Goal: Information Seeking & Learning: Learn about a topic

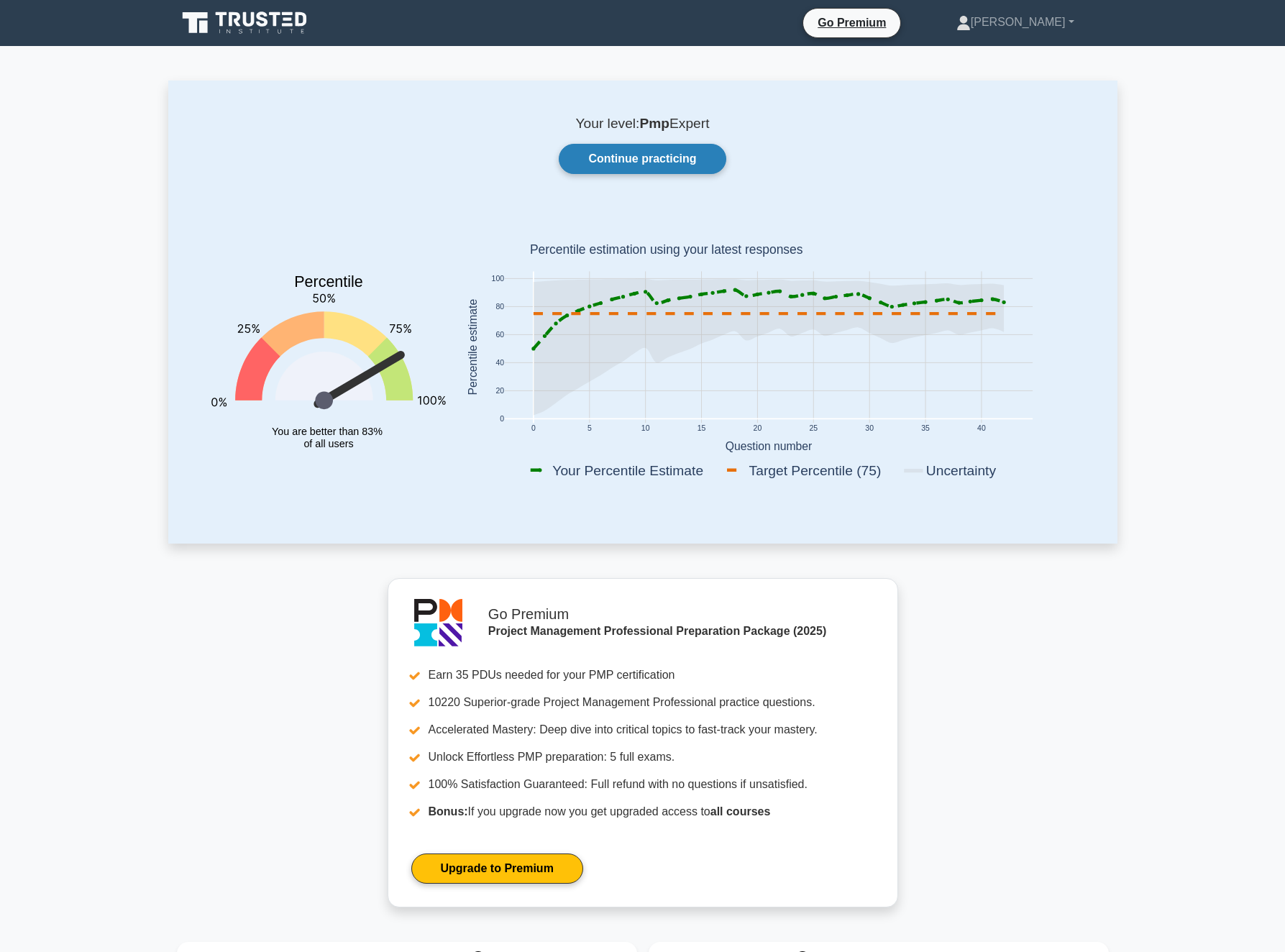
click at [607, 164] on link "Continue practicing" at bounding box center [642, 159] width 166 height 30
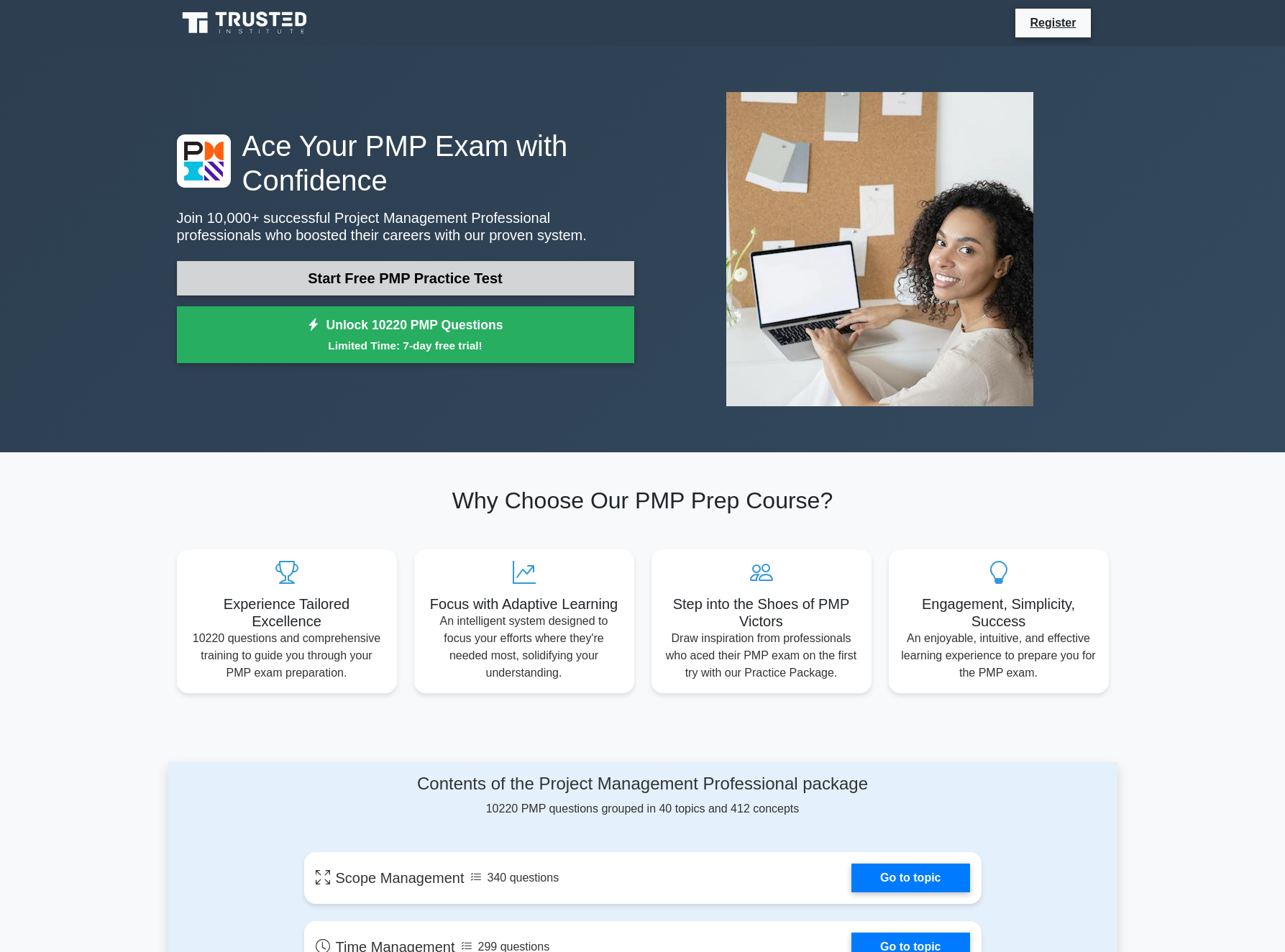
click at [376, 276] on link "Start Free PMP Practice Test" at bounding box center [406, 278] width 458 height 35
click at [417, 278] on link "Start Free PMP Practice Test" at bounding box center [406, 278] width 458 height 35
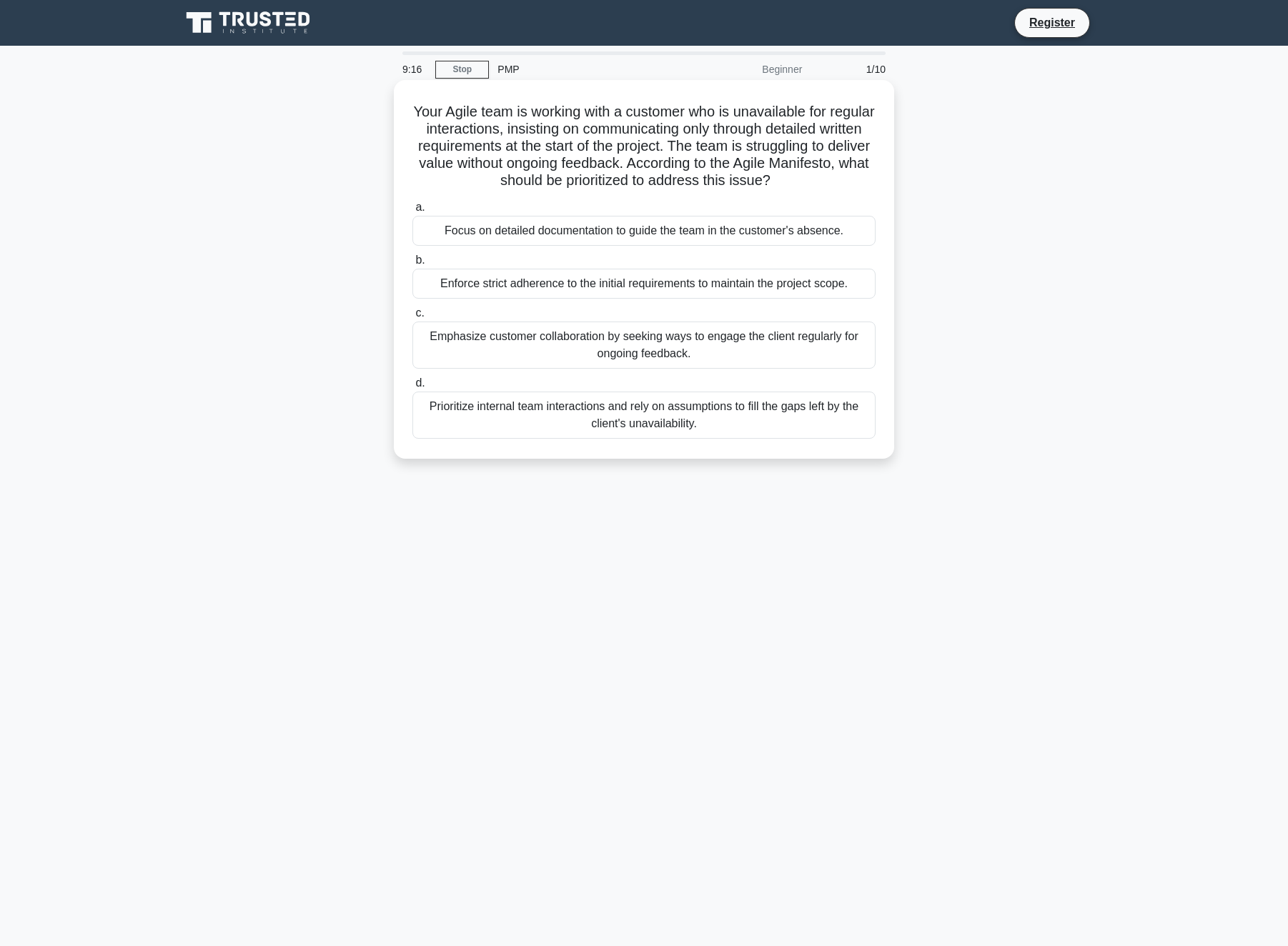
click at [491, 343] on div "Emphasize customer collaboration by seeking ways to engage the client regularly…" at bounding box center [644, 345] width 463 height 47
click at [412, 318] on input "c. Emphasize customer collaboration by seeking ways to engage the client regula…" at bounding box center [412, 314] width 0 height 9
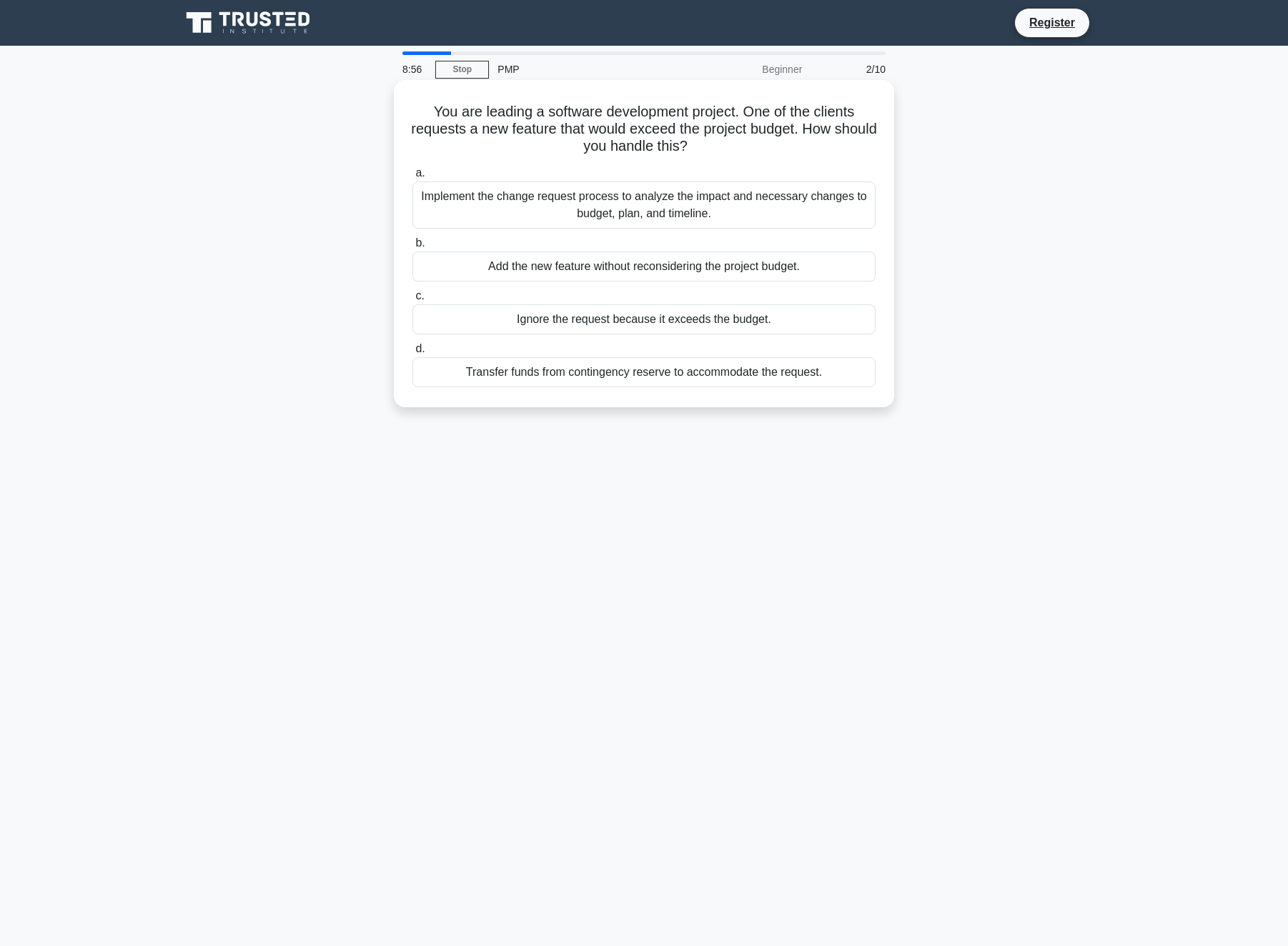
click at [504, 187] on div "Implement the change request process to analyze the impact and necessary change…" at bounding box center [644, 205] width 463 height 47
click at [412, 178] on input "a. Implement the change request process to analyze the impact and necessary cha…" at bounding box center [412, 174] width 0 height 9
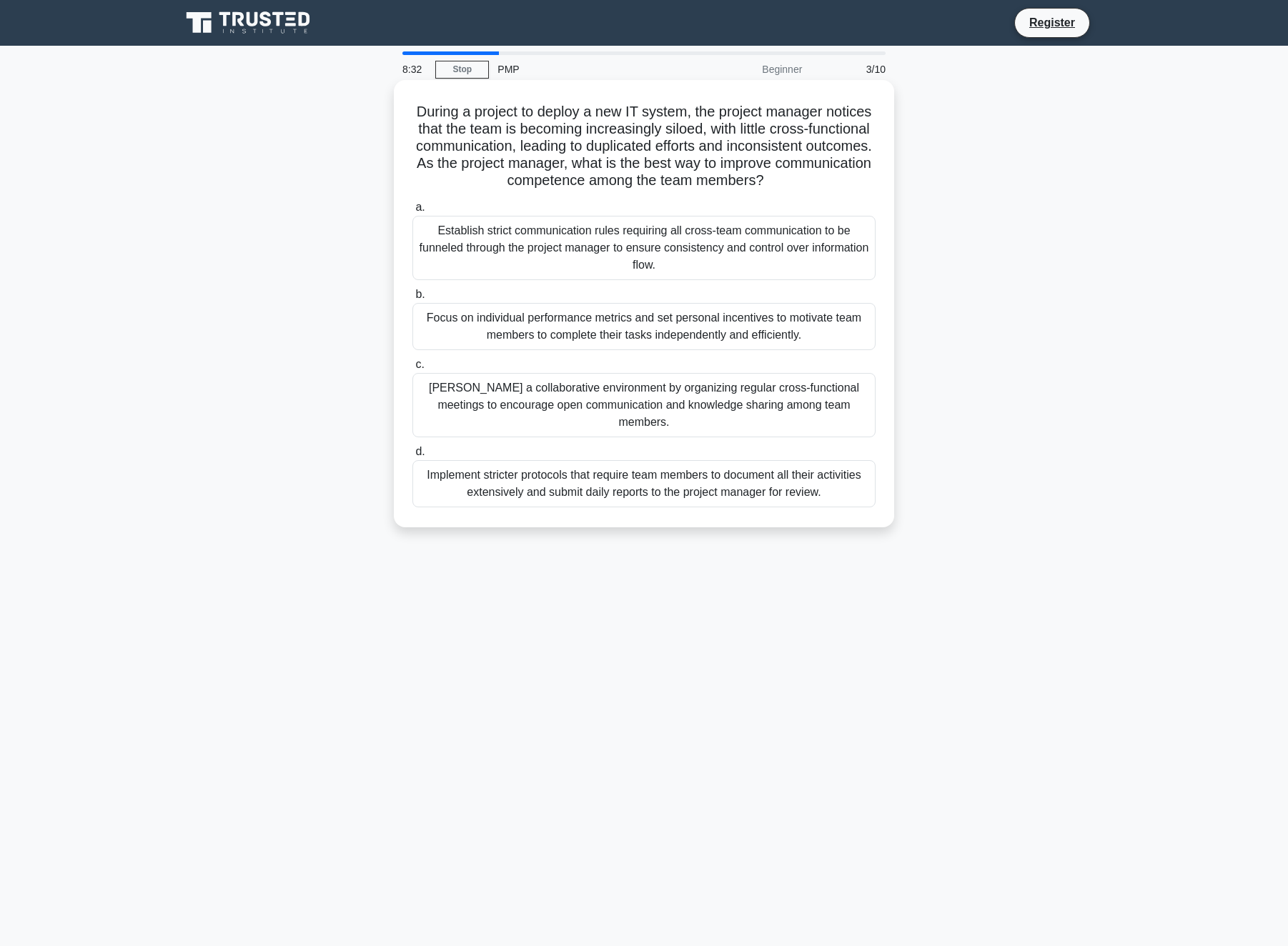
click at [494, 395] on div "Foster a collaborative environment by organizing regular cross-functional meeti…" at bounding box center [644, 405] width 463 height 64
click at [412, 369] on input "c. Foster a collaborative environment by organizing regular cross-functional me…" at bounding box center [412, 364] width 0 height 9
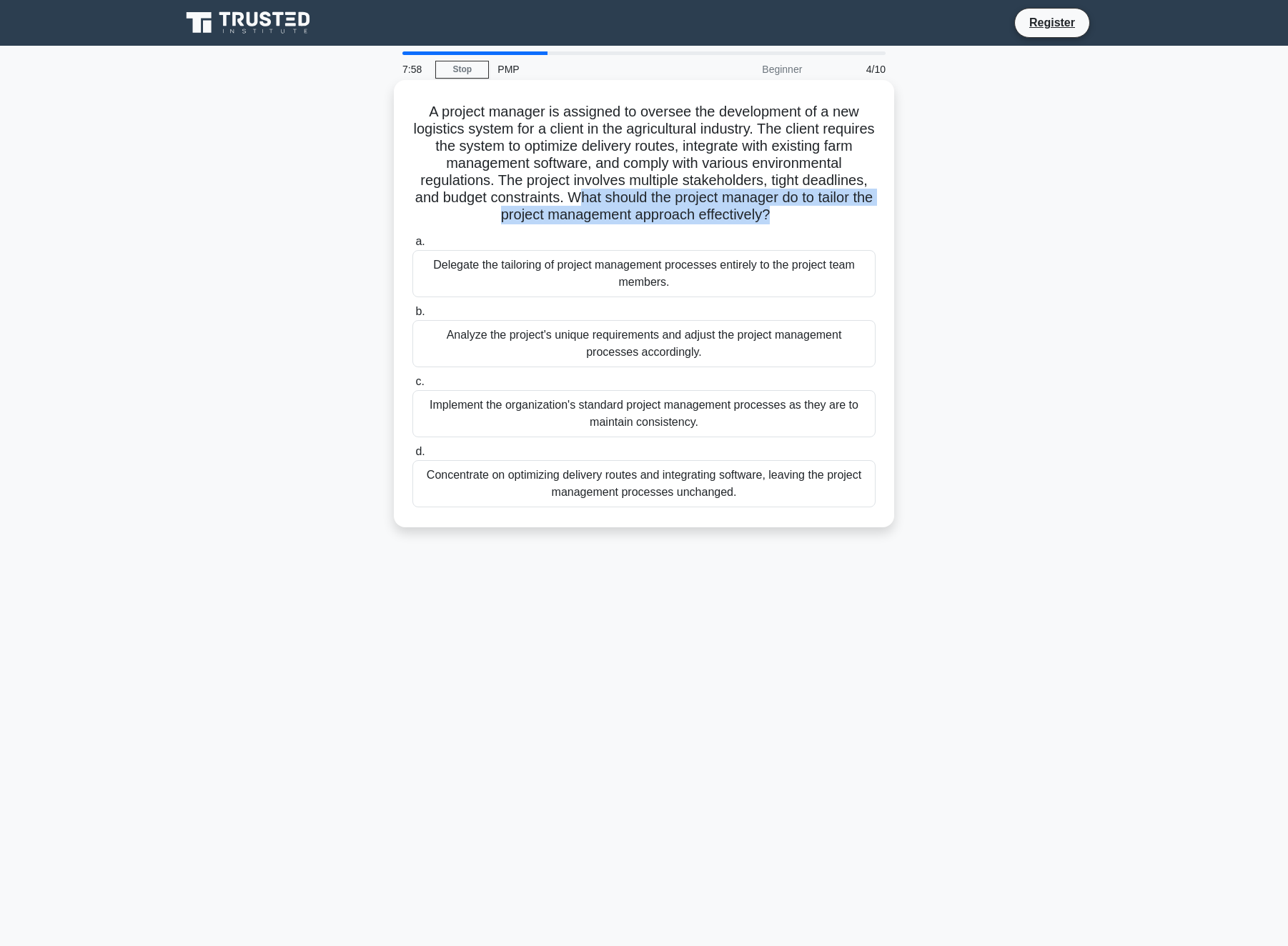
drag, startPoint x: 574, startPoint y: 199, endPoint x: 768, endPoint y: 215, distance: 194.7
click at [768, 215] on h5 "A project manager is assigned to oversee the development of a new logistics sys…" at bounding box center [644, 163] width 466 height 121
click at [555, 373] on div "a. Delegate the tailoring of project management processes entirely to the proje…" at bounding box center [644, 370] width 480 height 280
click at [557, 339] on div "Analyze the project's unique requirements and adjust the project management pro…" at bounding box center [644, 344] width 463 height 47
click at [412, 317] on input "b. Analyze the project's unique requirements and adjust the project management …" at bounding box center [412, 312] width 0 height 9
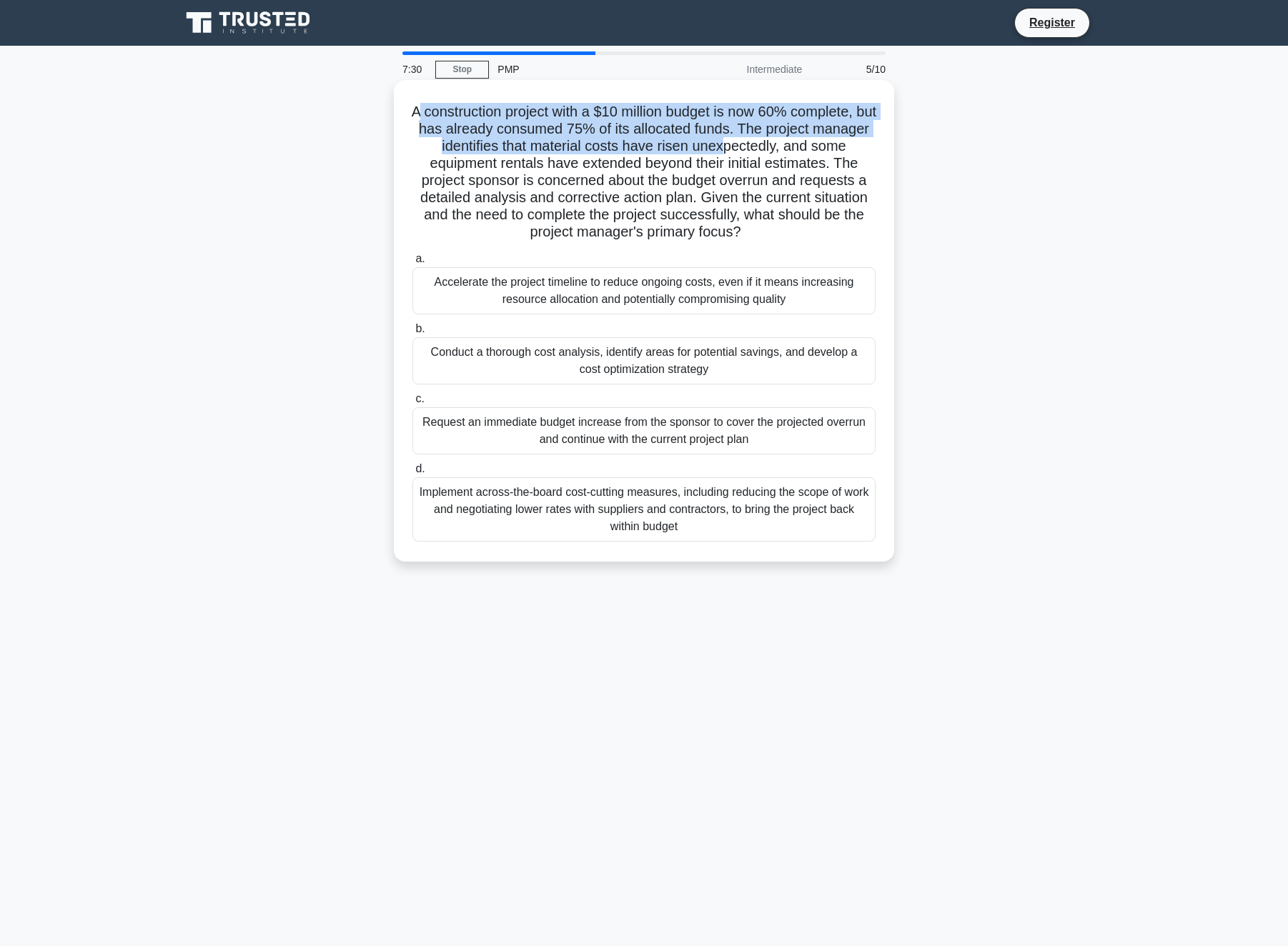
drag, startPoint x: 425, startPoint y: 111, endPoint x: 737, endPoint y: 144, distance: 313.7
click at [742, 144] on h5 "A construction project with a $10 million budget is now 60% complete, but has a…" at bounding box center [644, 173] width 466 height 139
click at [494, 147] on h5 "A construction project with a $10 million budget is now 60% complete, but has a…" at bounding box center [644, 173] width 466 height 139
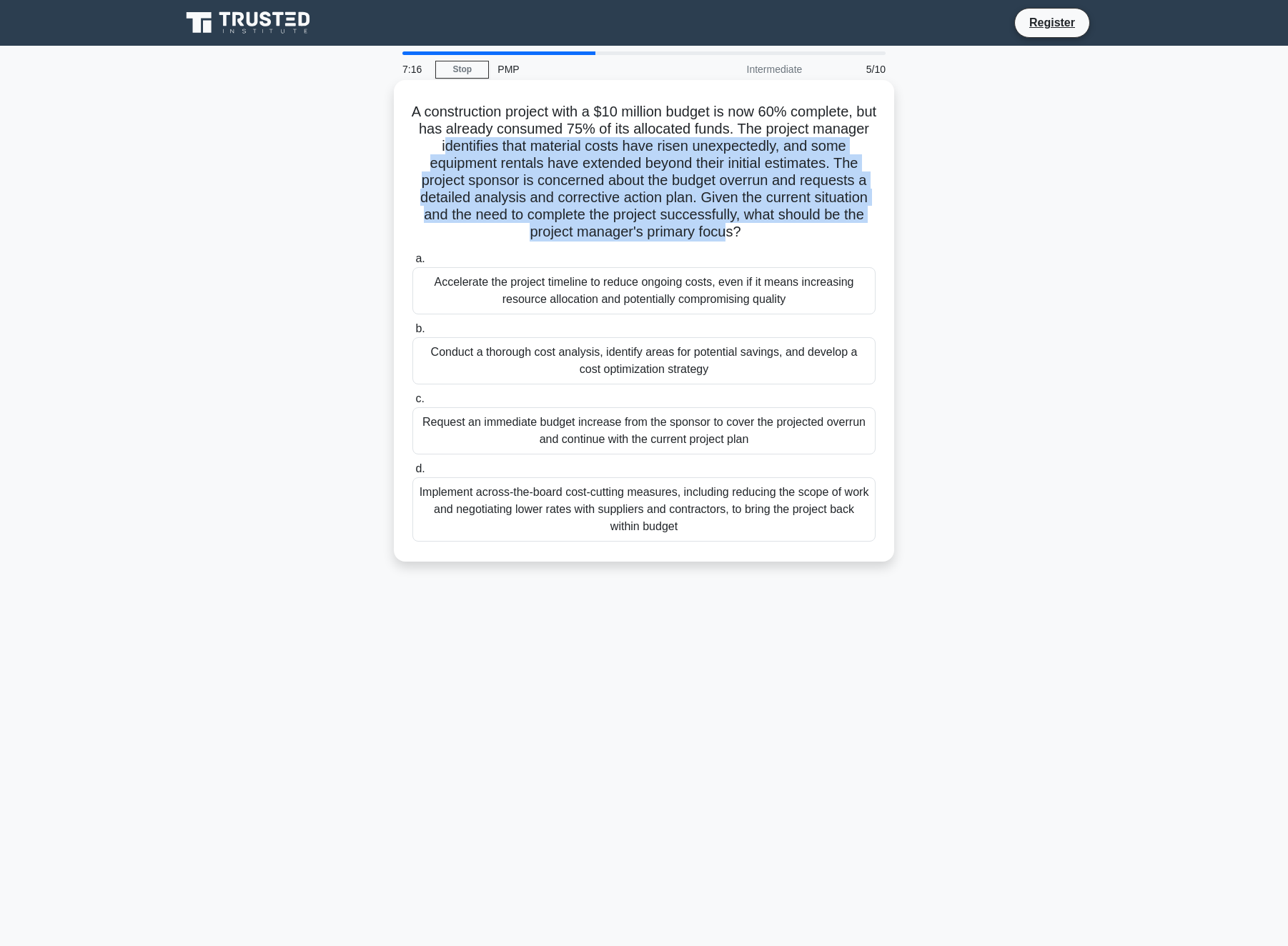
drag, startPoint x: 475, startPoint y: 145, endPoint x: 727, endPoint y: 225, distance: 264.4
click at [727, 225] on h5 "A construction project with a $10 million budget is now 60% complete, but has a…" at bounding box center [644, 173] width 466 height 139
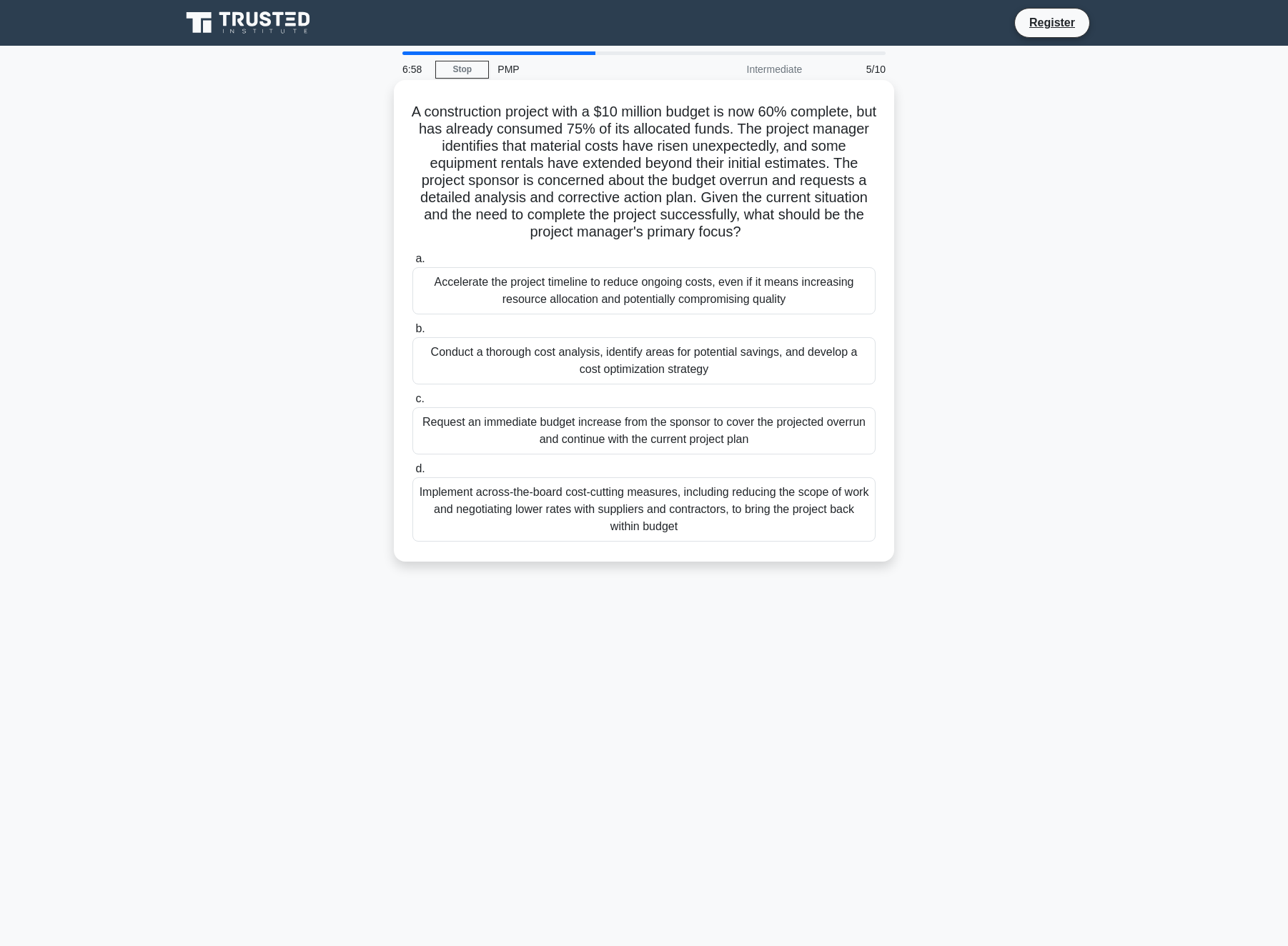
click at [525, 360] on div "Conduct a thorough cost analysis, identify areas for potential savings, and dev…" at bounding box center [644, 361] width 463 height 47
click at [412, 333] on input "b. Conduct a thorough cost analysis, identify areas for potential savings, and …" at bounding box center [412, 329] width 0 height 9
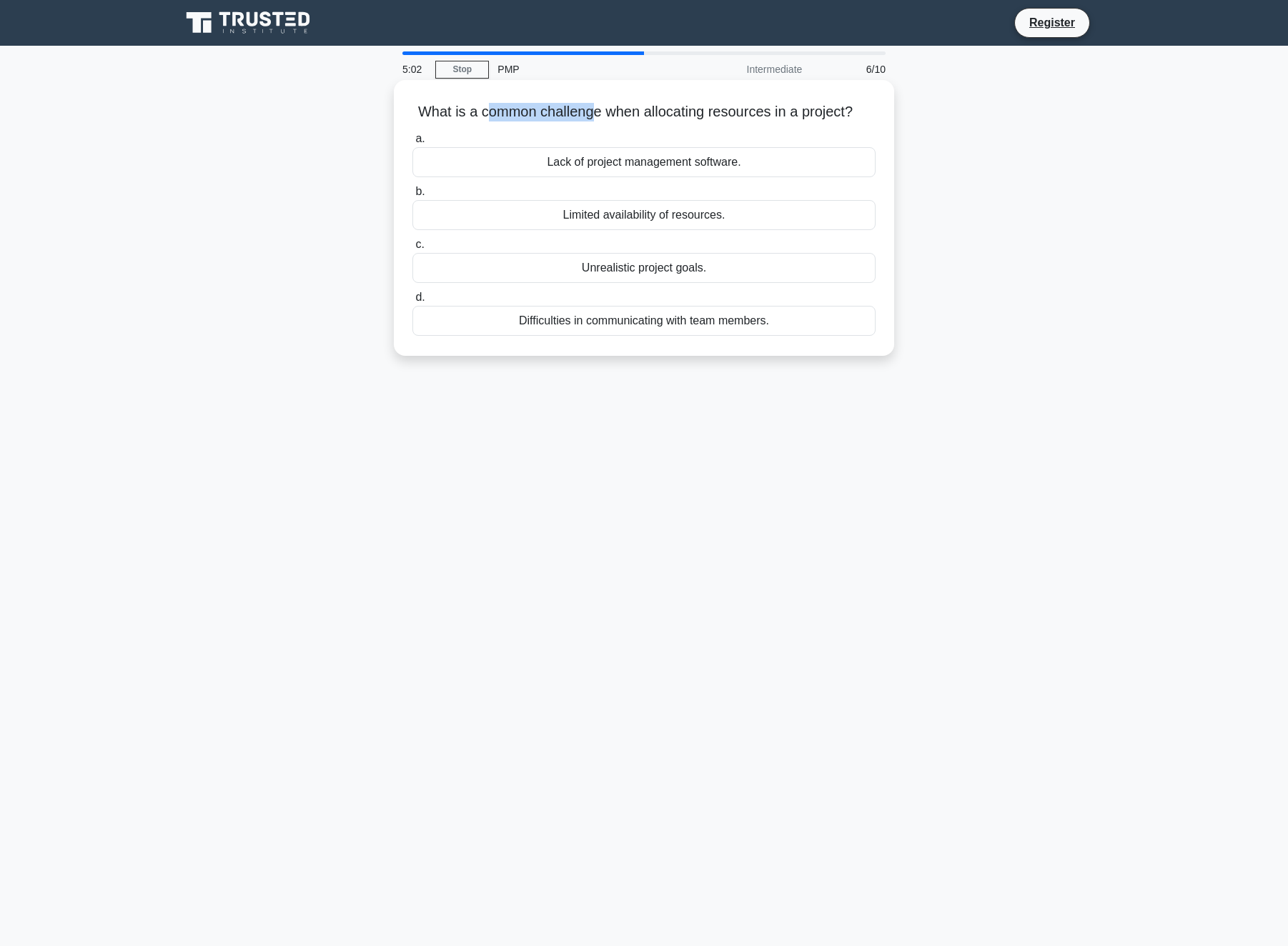
drag, startPoint x: 488, startPoint y: 110, endPoint x: 589, endPoint y: 107, distance: 101.0
click at [589, 107] on h5 "What is a common challenge when allocating resources in a project? .spinner_0XT…" at bounding box center [644, 113] width 466 height 19
click at [359, 213] on div "What is a common challenge when allocating resources in a project? .spinner_0XT…" at bounding box center [644, 230] width 943 height 293
click at [533, 216] on div "Limited availability of resources." at bounding box center [644, 215] width 463 height 30
click at [412, 196] on input "b. Limited availability of resources." at bounding box center [412, 192] width 0 height 9
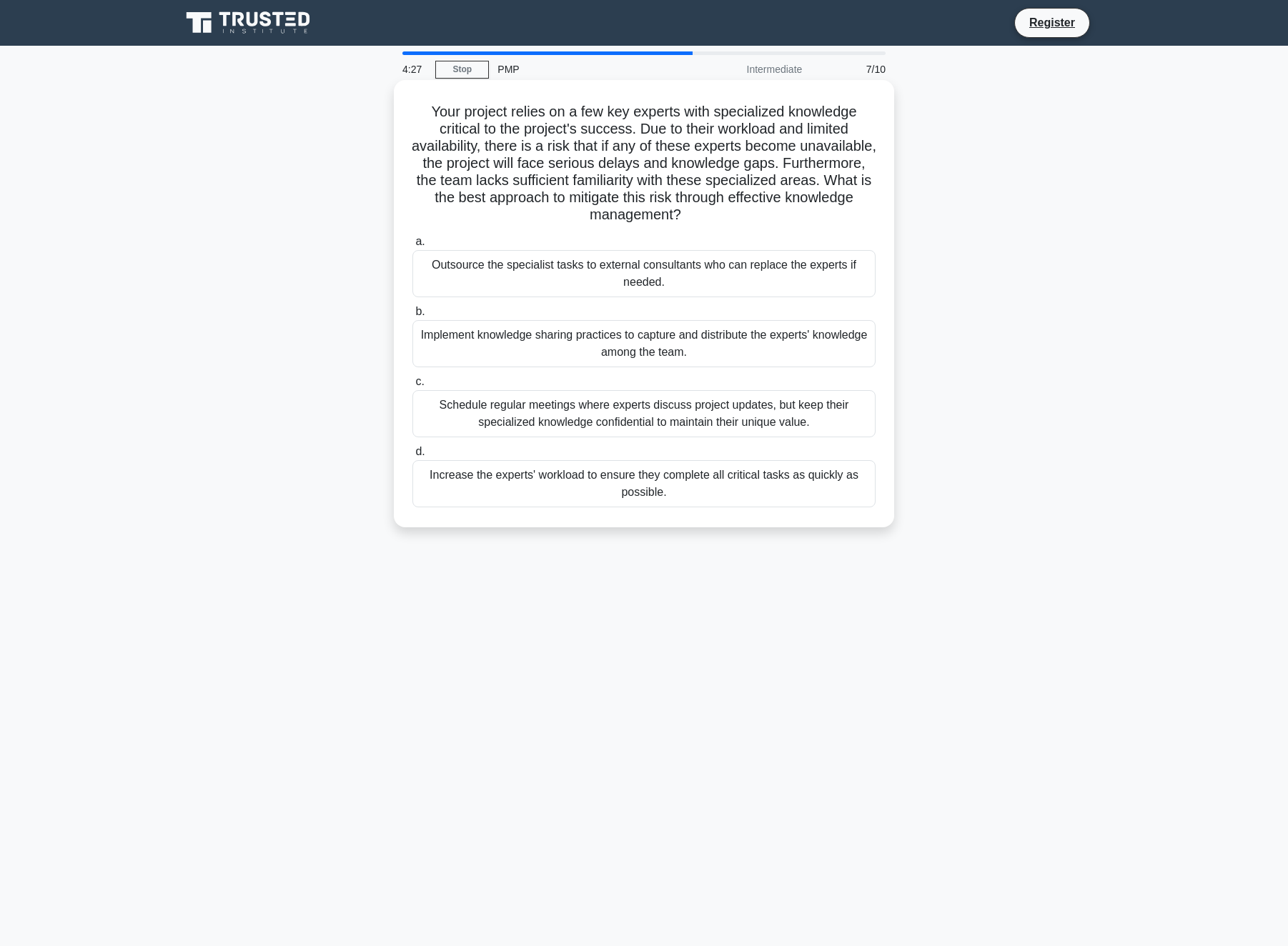
drag, startPoint x: 605, startPoint y: 183, endPoint x: 718, endPoint y: 210, distance: 116.2
click at [718, 210] on h5 "Your project relies on a few key experts with specialized knowledge critical to…" at bounding box center [644, 163] width 466 height 121
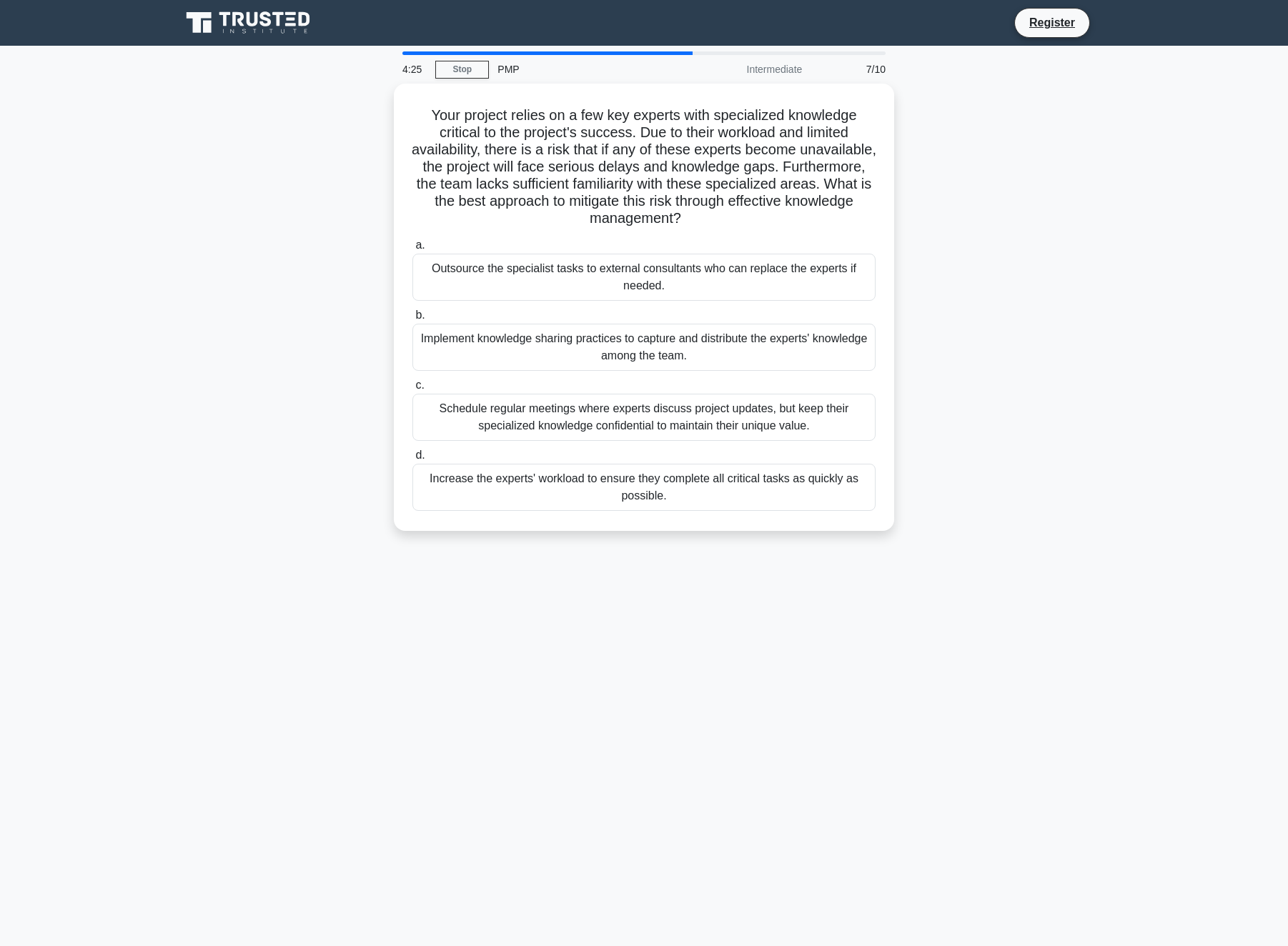
click at [349, 363] on div "Your project relies on a few key experts with specialized knowledge critical to…" at bounding box center [644, 316] width 943 height 464
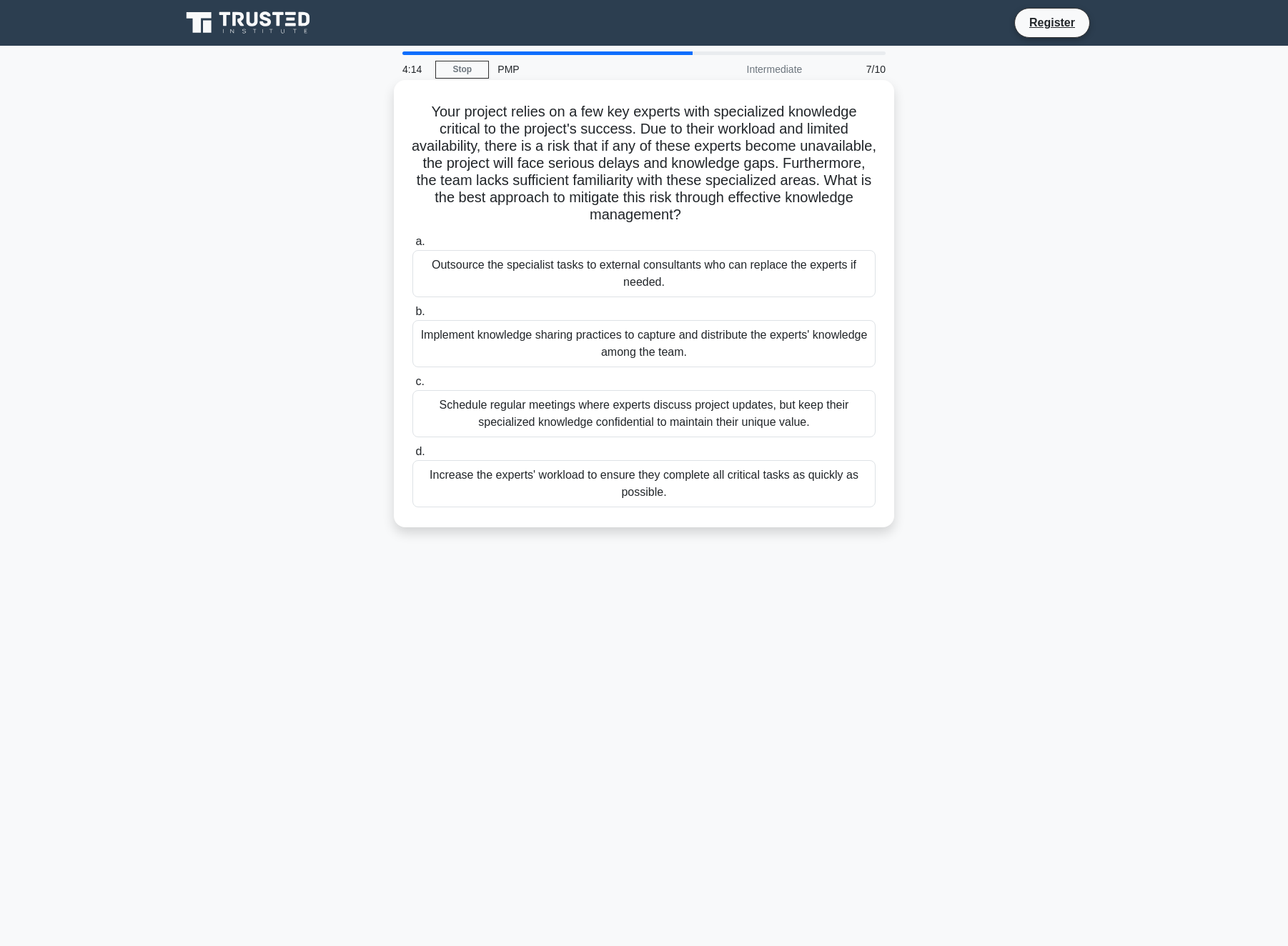
click at [471, 334] on div "Implement knowledge sharing practices to capture and distribute the experts' kn…" at bounding box center [644, 344] width 463 height 47
click at [412, 317] on input "b. Implement knowledge sharing practices to capture and distribute the experts'…" at bounding box center [412, 312] width 0 height 9
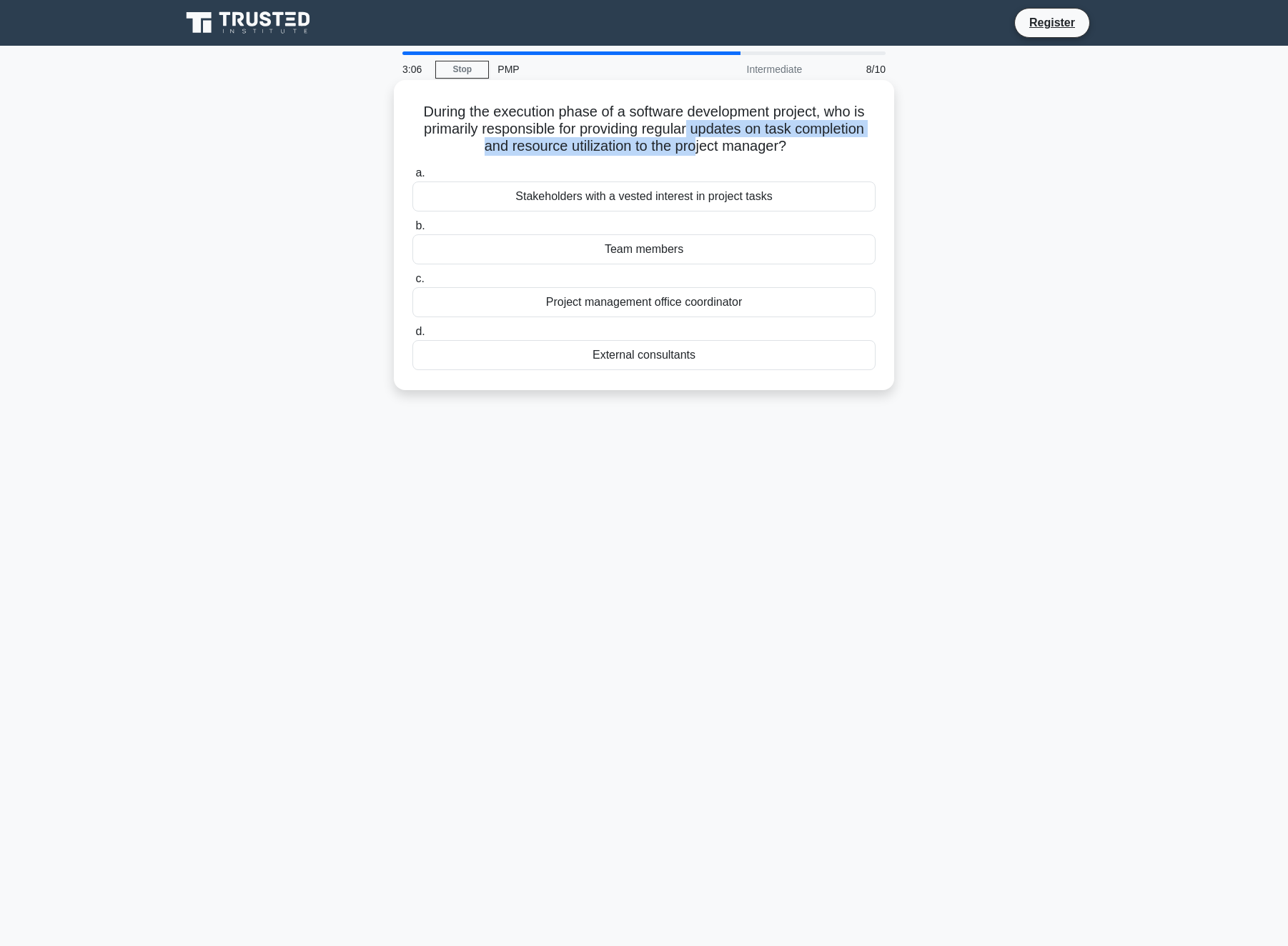
drag, startPoint x: 694, startPoint y: 144, endPoint x: 683, endPoint y: 126, distance: 21.1
click at [683, 126] on h5 "During the execution phase of a software development project, who is primarily …" at bounding box center [644, 130] width 466 height 53
click at [622, 121] on h5 "During the execution phase of a software development project, who is primarily …" at bounding box center [644, 130] width 466 height 53
click at [613, 251] on div "Team members" at bounding box center [644, 249] width 463 height 30
click at [412, 231] on input "b. Team members" at bounding box center [412, 226] width 0 height 9
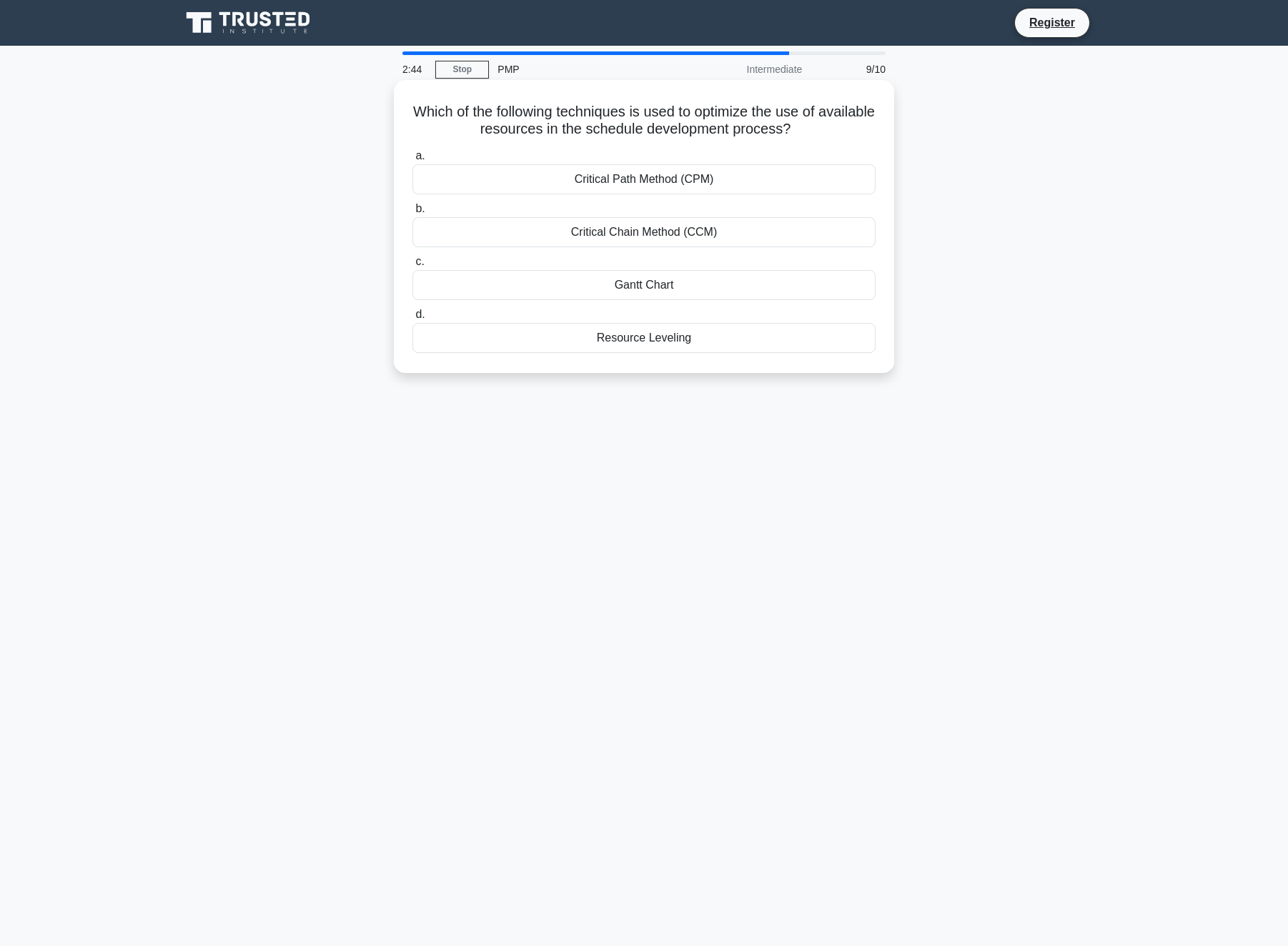
drag, startPoint x: 658, startPoint y: 131, endPoint x: 790, endPoint y: 127, distance: 132.1
click at [790, 127] on h5 "Which of the following techniques is used to optimize the use of available reso…" at bounding box center [644, 121] width 466 height 36
drag, startPoint x: 768, startPoint y: 104, endPoint x: 792, endPoint y: 131, distance: 36.1
click at [792, 131] on h5 "Which of the following techniques is used to optimize the use of available reso…" at bounding box center [644, 121] width 466 height 36
click at [787, 127] on h5 "Which of the following techniques is used to optimize the use of available reso…" at bounding box center [644, 121] width 466 height 36
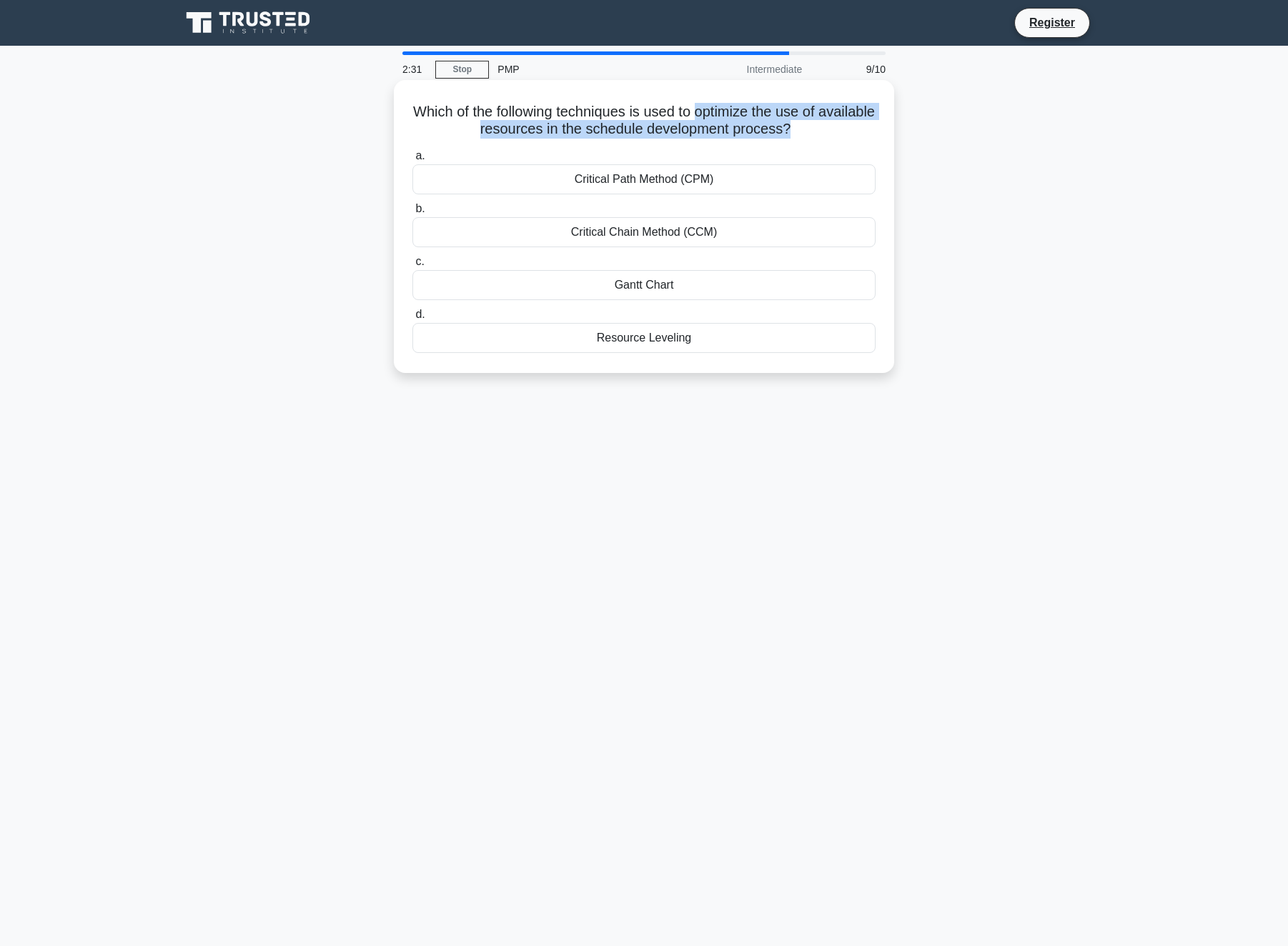
drag, startPoint x: 787, startPoint y: 127, endPoint x: 698, endPoint y: 116, distance: 89.7
click at [698, 116] on h5 "Which of the following techniques is used to optimize the use of available reso…" at bounding box center [644, 121] width 466 height 36
click at [646, 122] on h5 "Which of the following techniques is used to optimize the use of available reso…" at bounding box center [644, 121] width 466 height 36
drag, startPoint x: 646, startPoint y: 122, endPoint x: 785, endPoint y: 127, distance: 139.1
click at [785, 127] on h5 "Which of the following techniques is used to optimize the use of available reso…" at bounding box center [644, 121] width 466 height 36
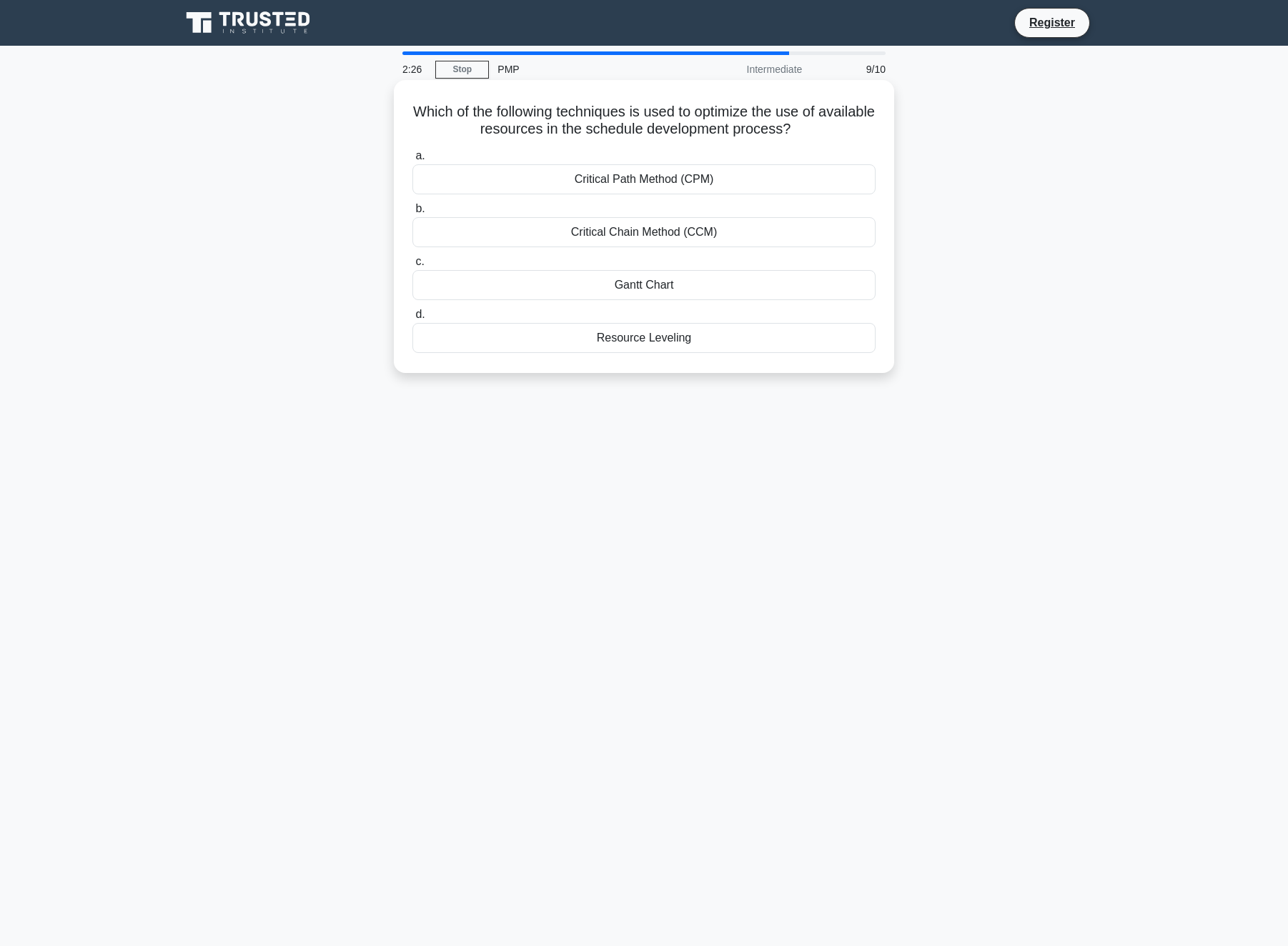
click at [716, 178] on div "Critical Path Method (CPM)" at bounding box center [644, 179] width 463 height 30
click at [412, 161] on input "a. Critical Path Method (CPM)" at bounding box center [412, 156] width 0 height 9
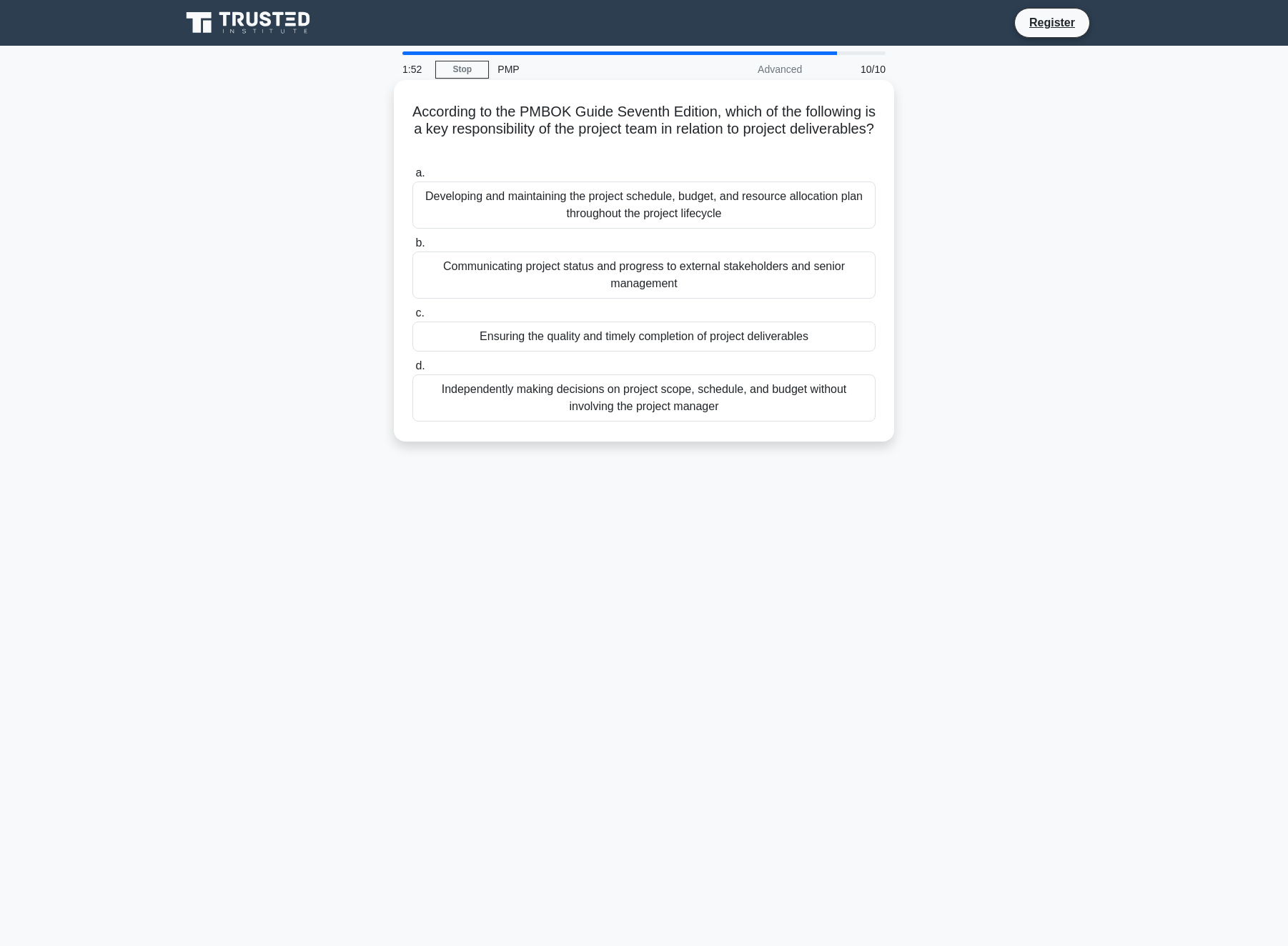
click at [680, 340] on div "Ensuring the quality and timely completion of project deliverables" at bounding box center [644, 336] width 463 height 30
click at [412, 318] on input "c. Ensuring the quality and timely completion of project deliverables" at bounding box center [412, 314] width 0 height 9
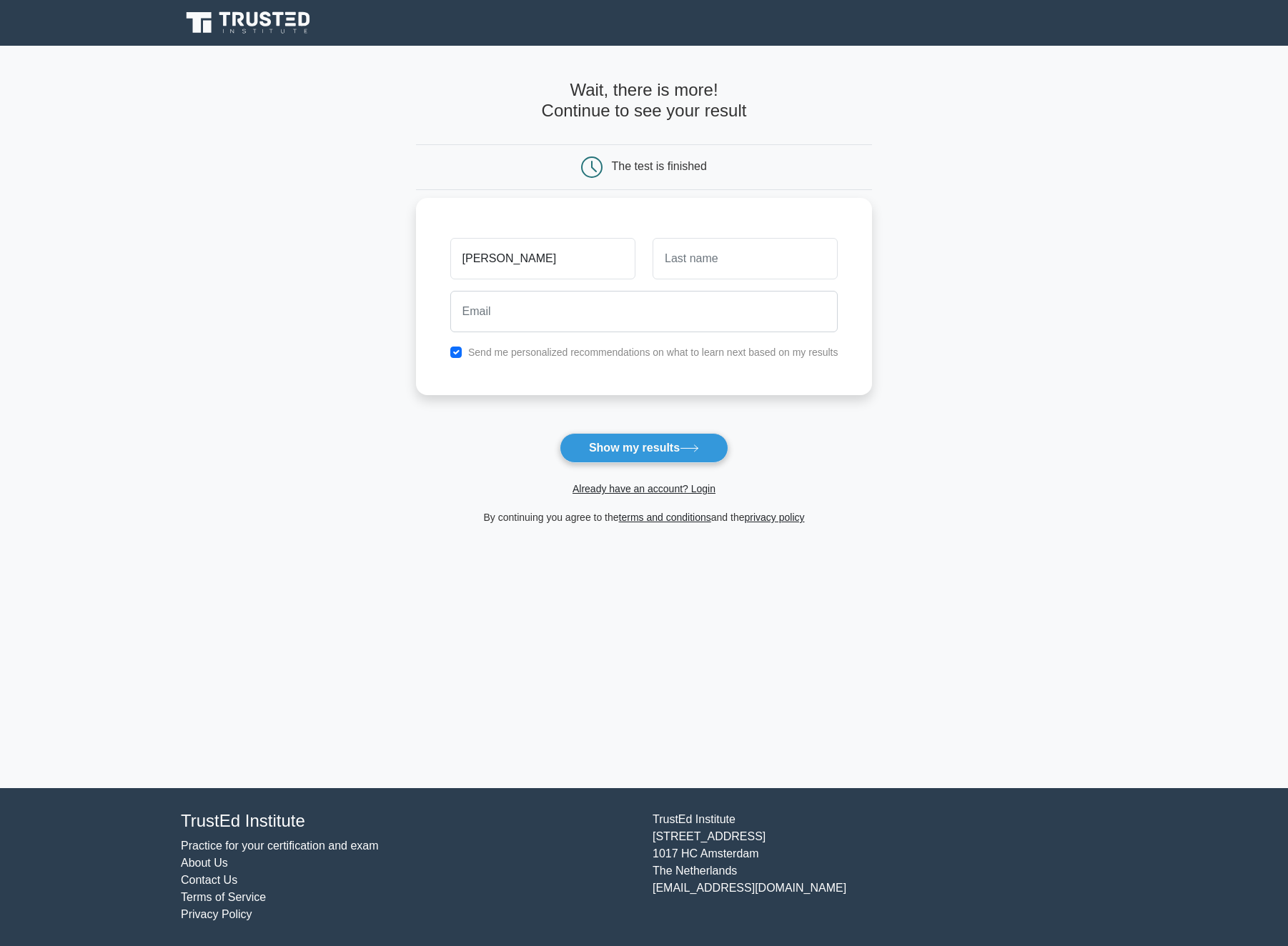
type input "[PERSON_NAME]"
type input "M"
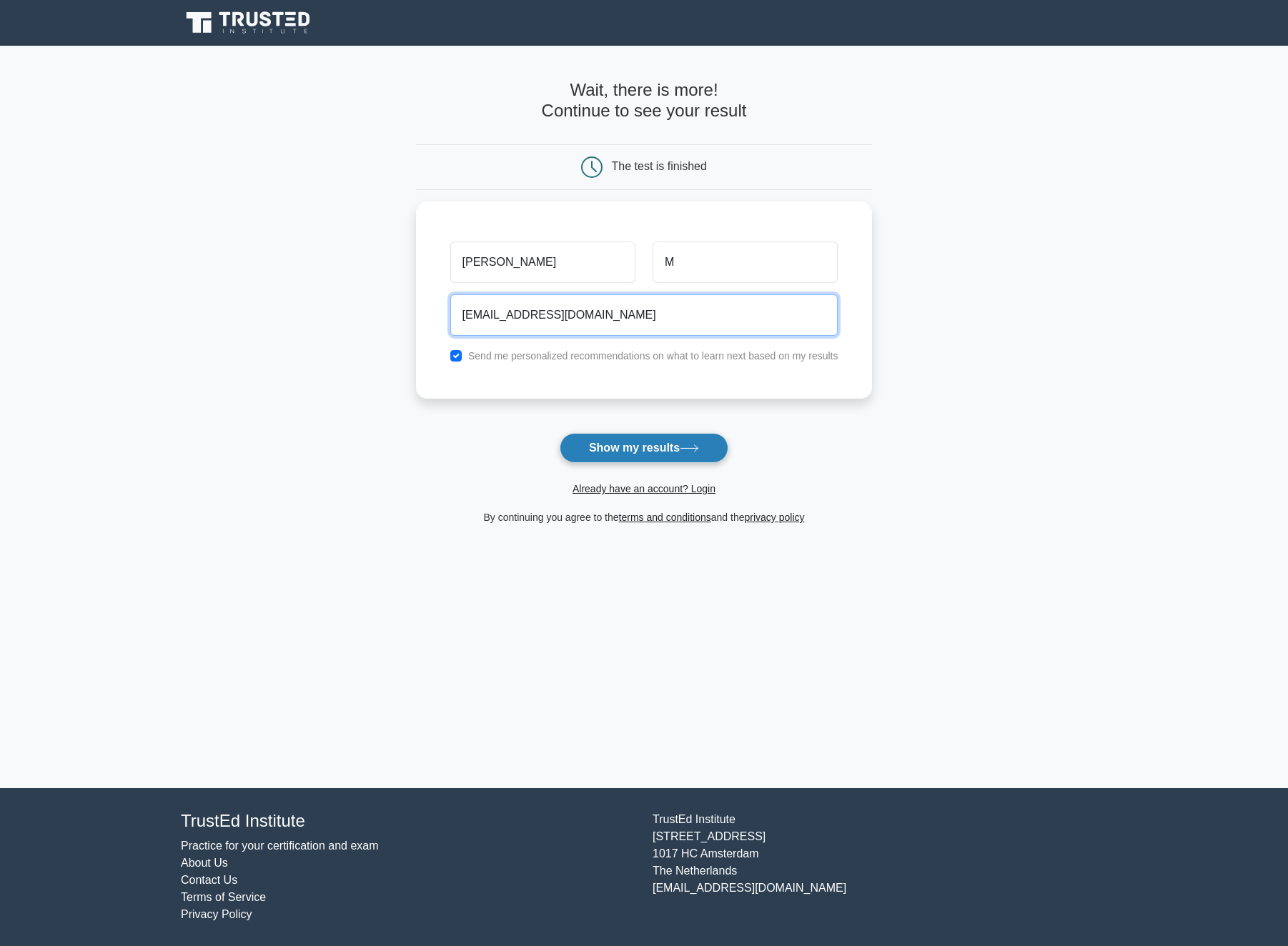
type input "[EMAIL_ADDRESS][DOMAIN_NAME]"
click at [643, 442] on button "Show my results" at bounding box center [644, 448] width 169 height 30
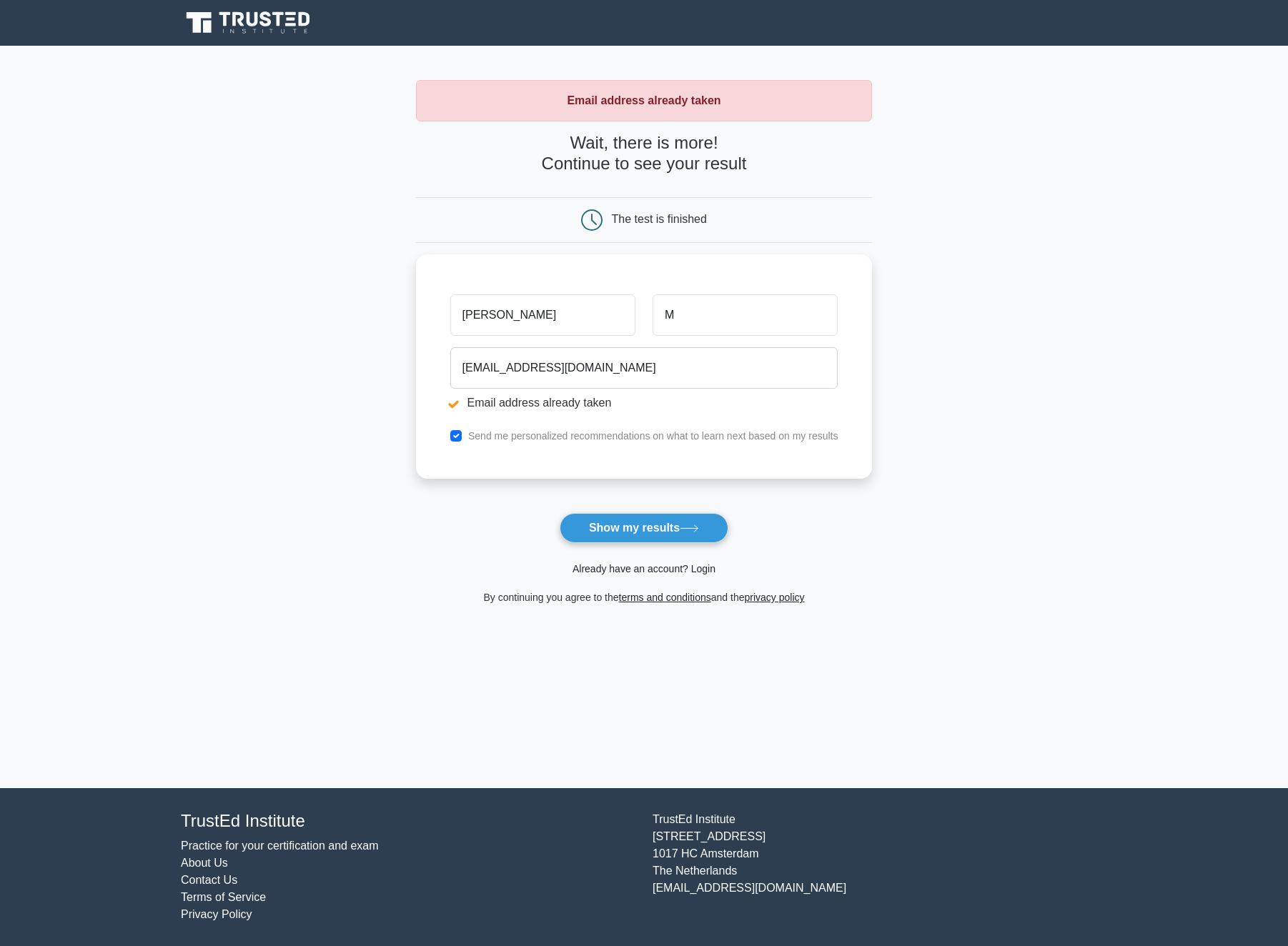
click at [628, 569] on link "Already have an account? Login" at bounding box center [644, 568] width 143 height 11
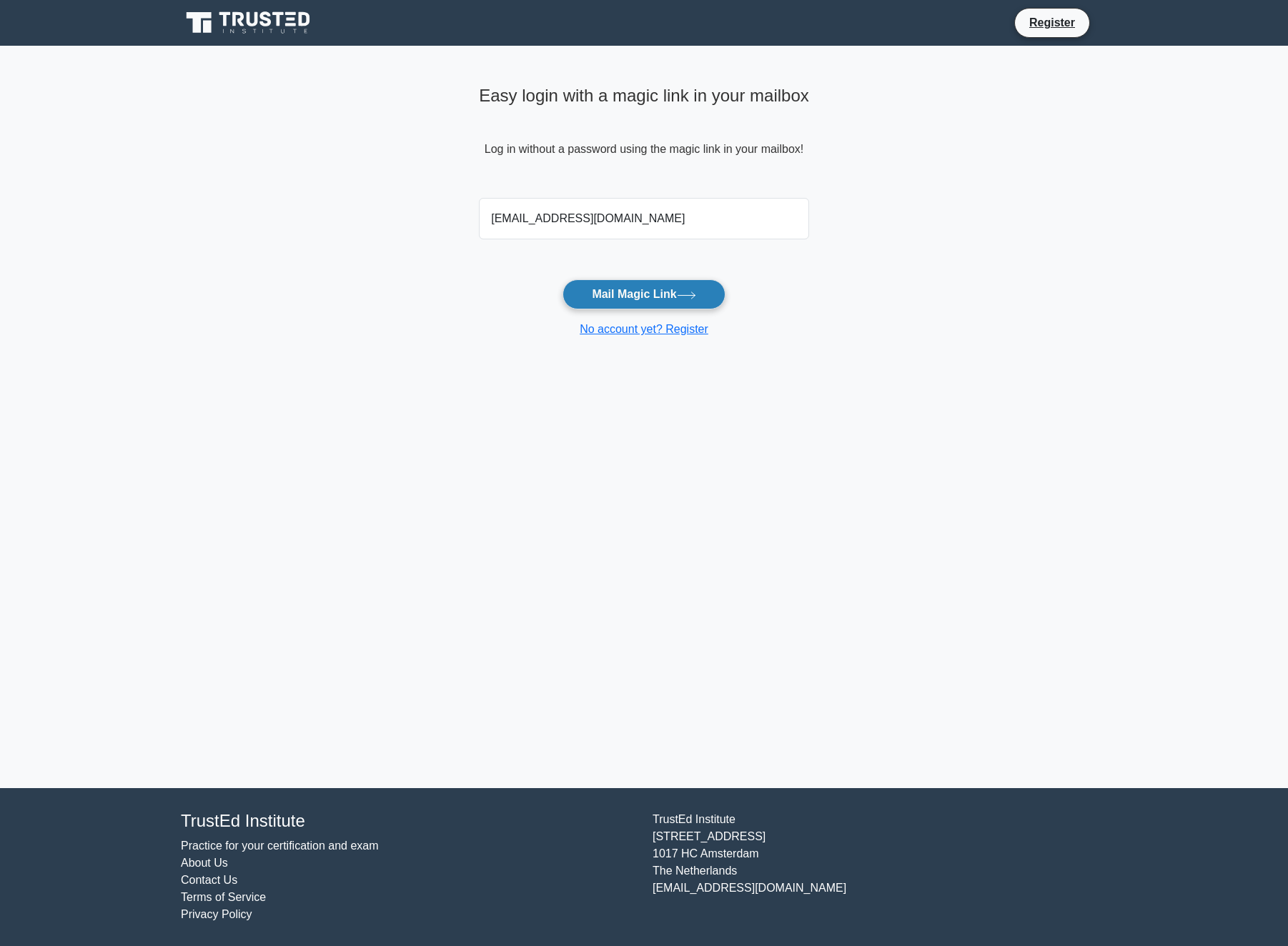
type input "[EMAIL_ADDRESS][DOMAIN_NAME]"
click at [632, 298] on button "Mail Magic Link" at bounding box center [644, 294] width 163 height 30
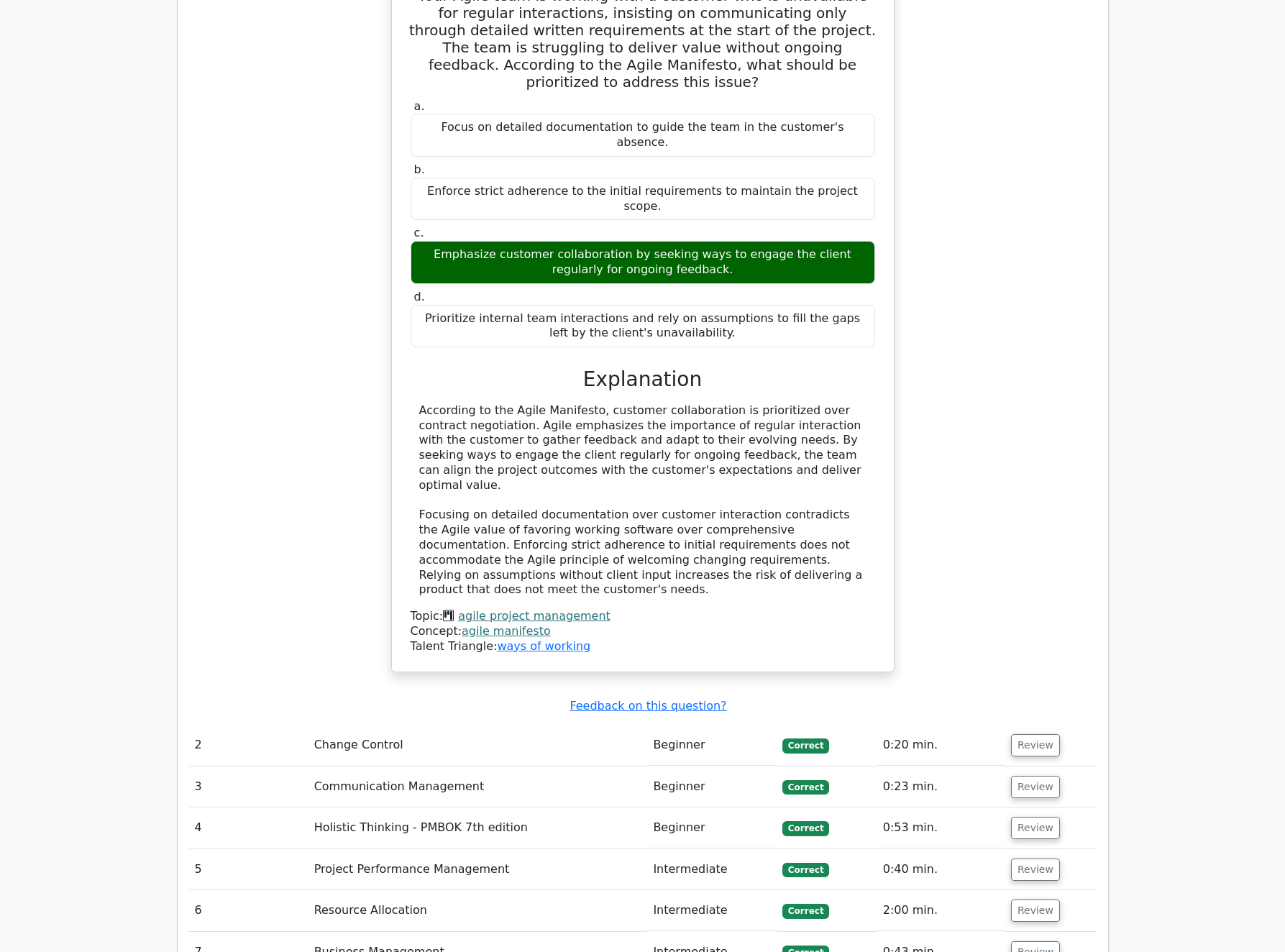
scroll to position [1733, 0]
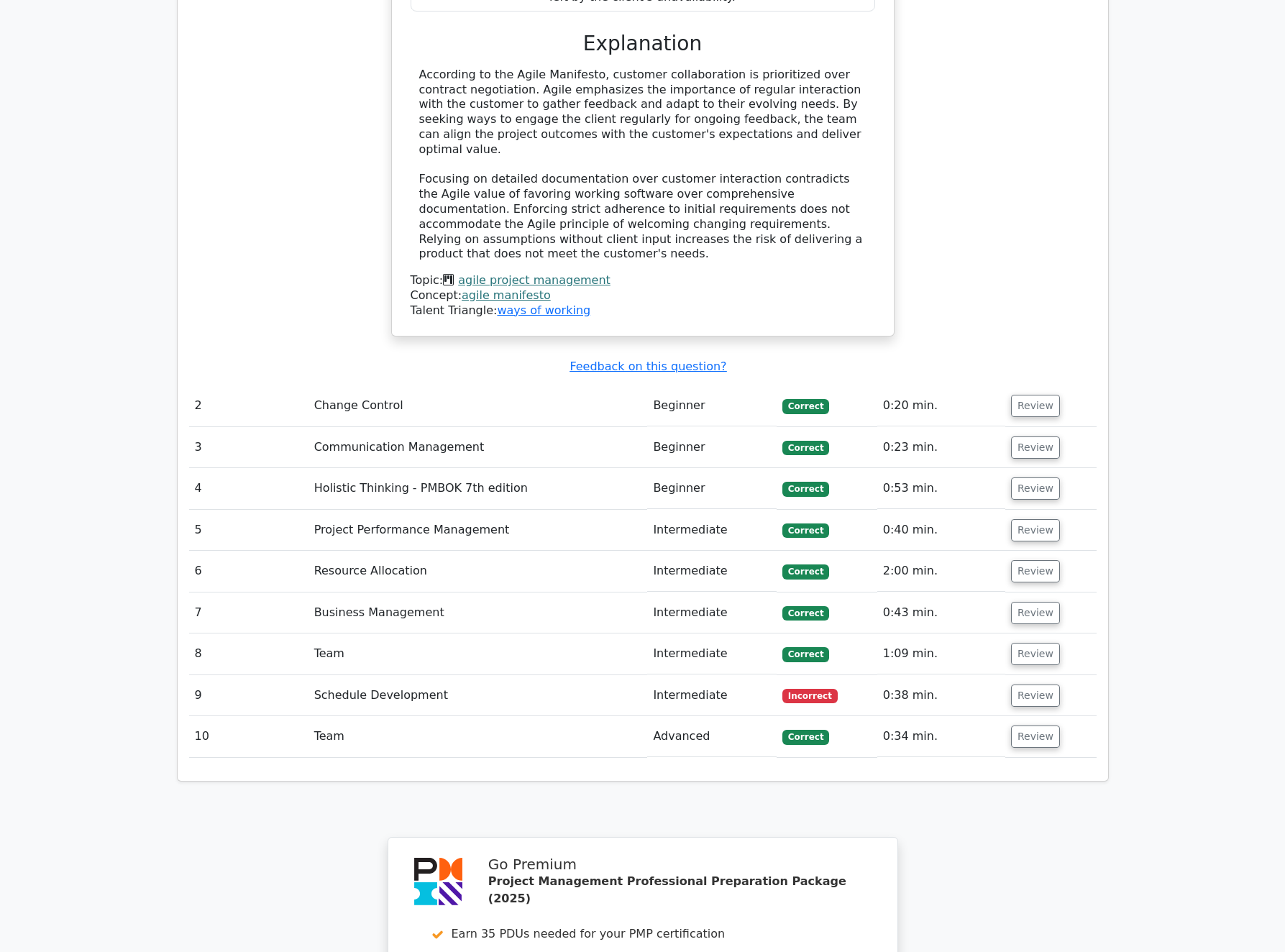
click at [405, 675] on td "Schedule Development" at bounding box center [478, 695] width 339 height 41
click at [1039, 684] on button "Review" at bounding box center [1035, 696] width 49 height 23
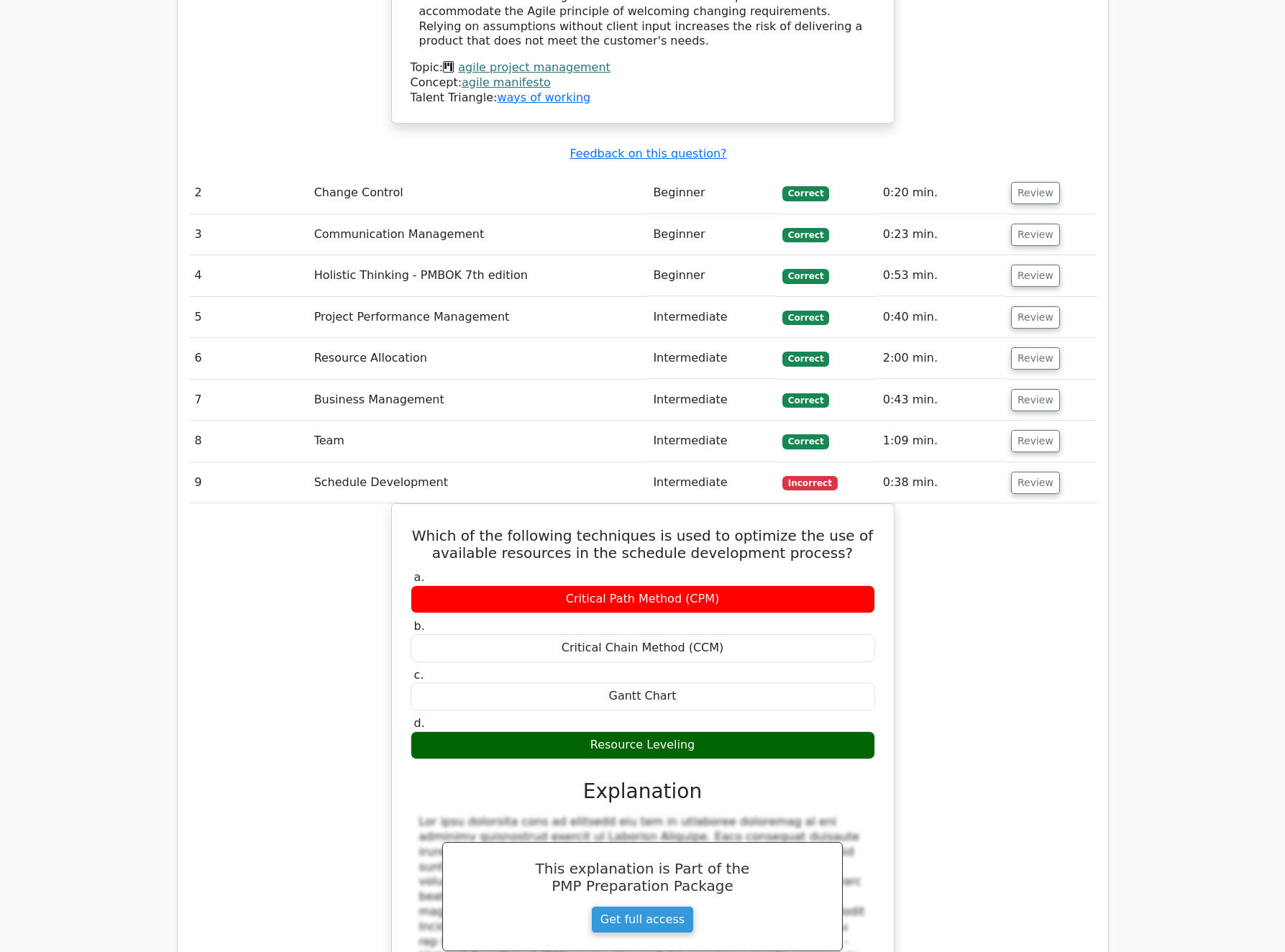
scroll to position [1489, 0]
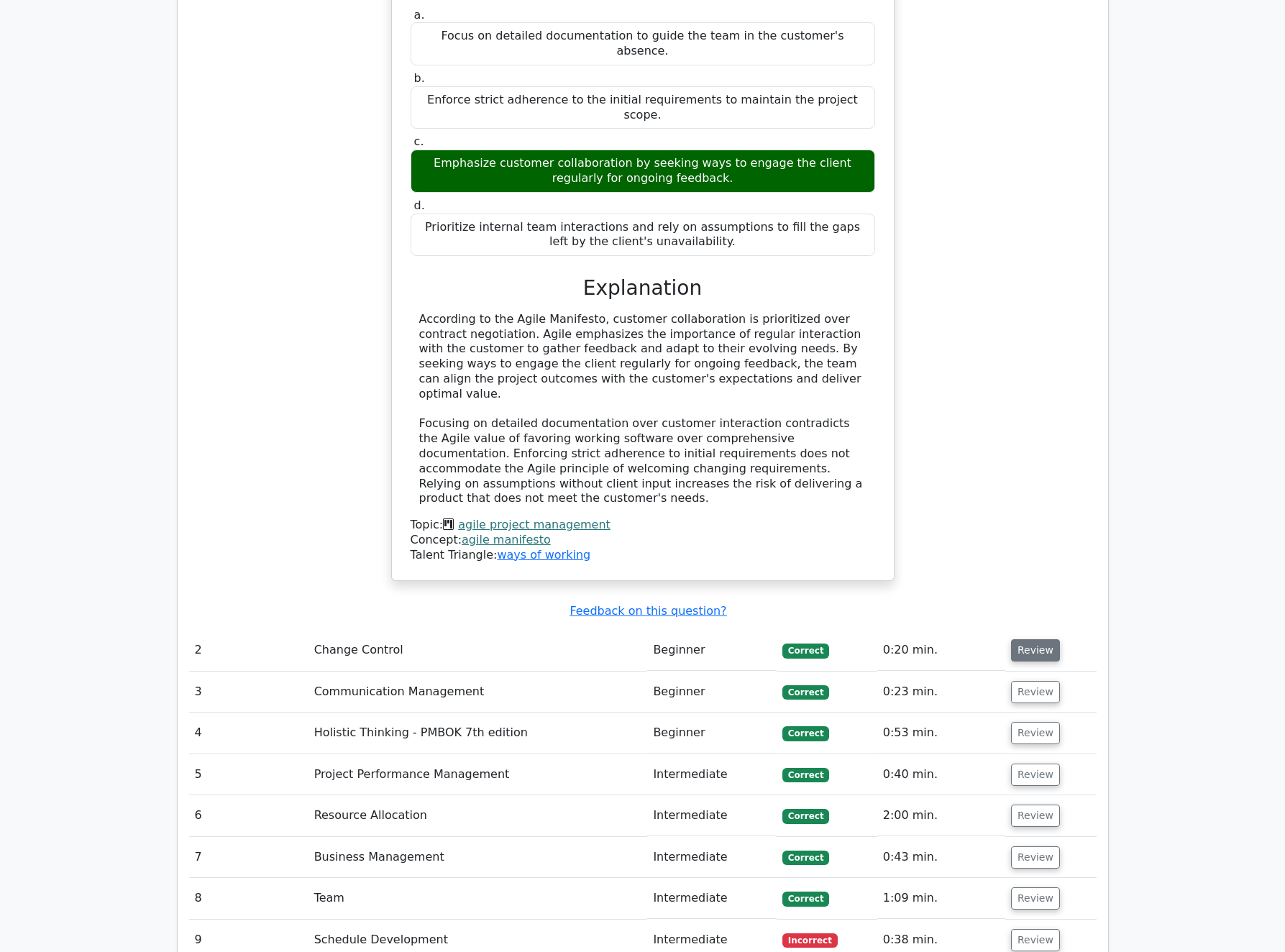
click at [1018, 639] on button "Review" at bounding box center [1035, 650] width 49 height 23
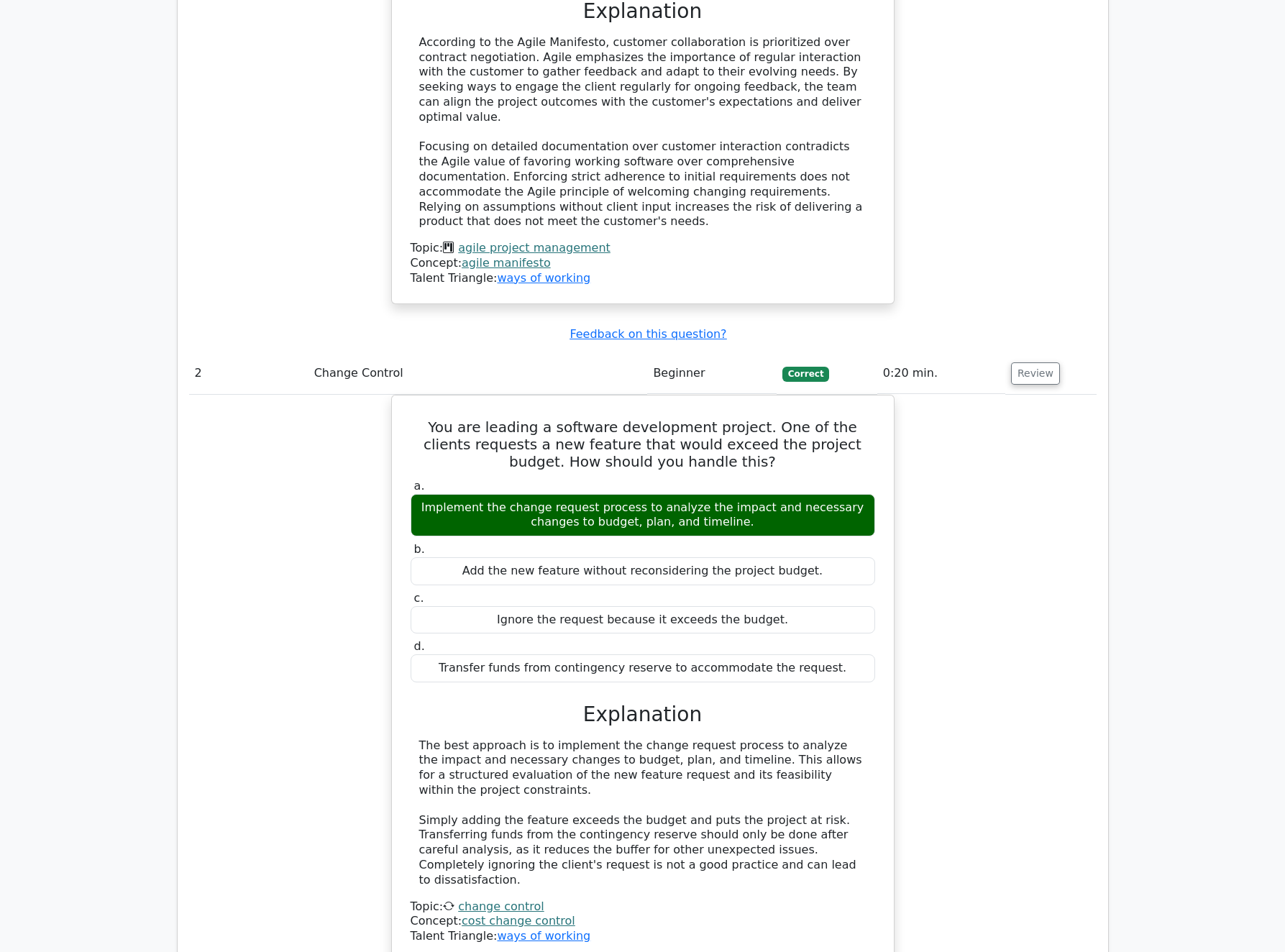
scroll to position [2153, 0]
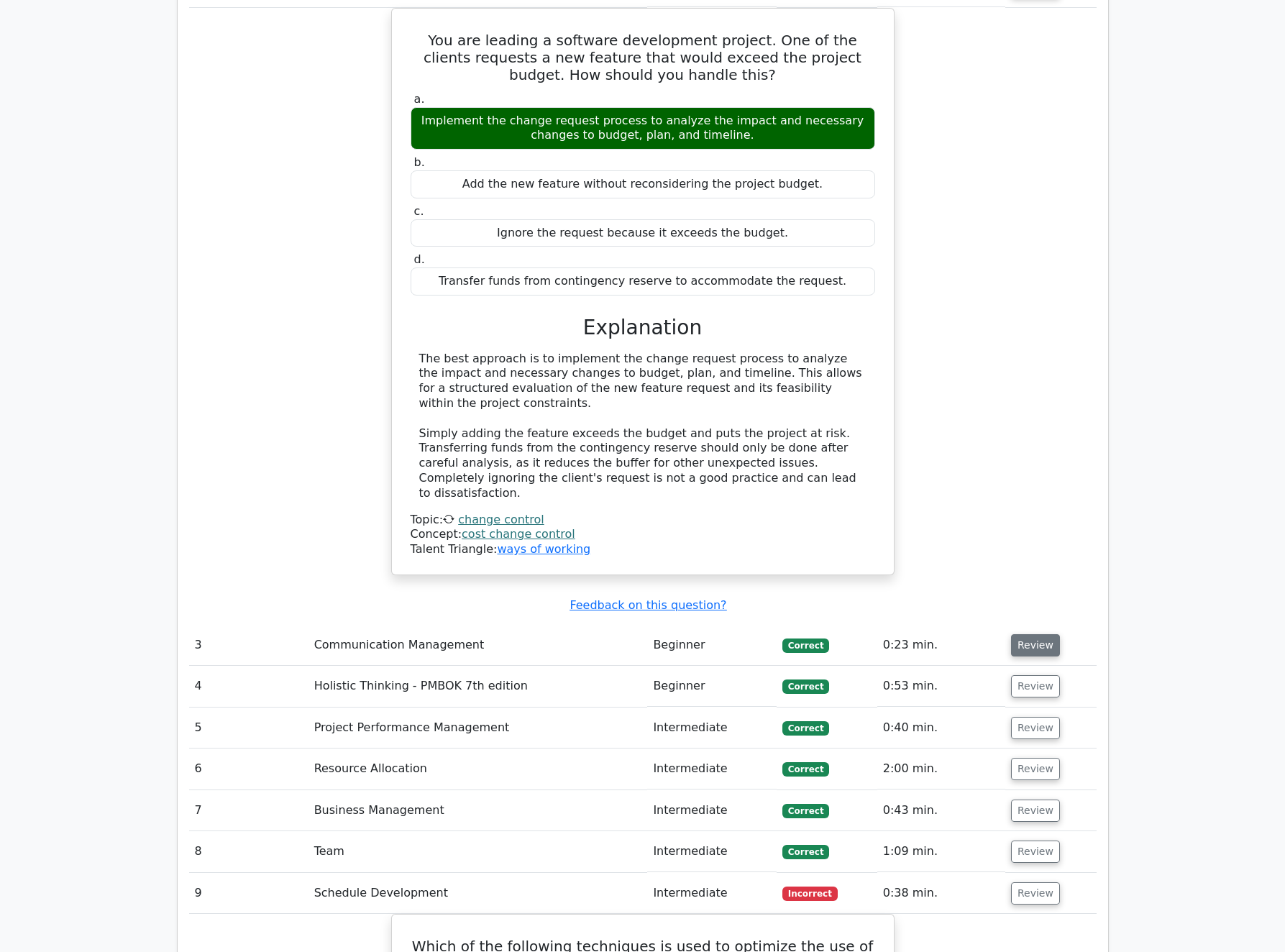
click at [1019, 634] on button "Review" at bounding box center [1035, 646] width 49 height 23
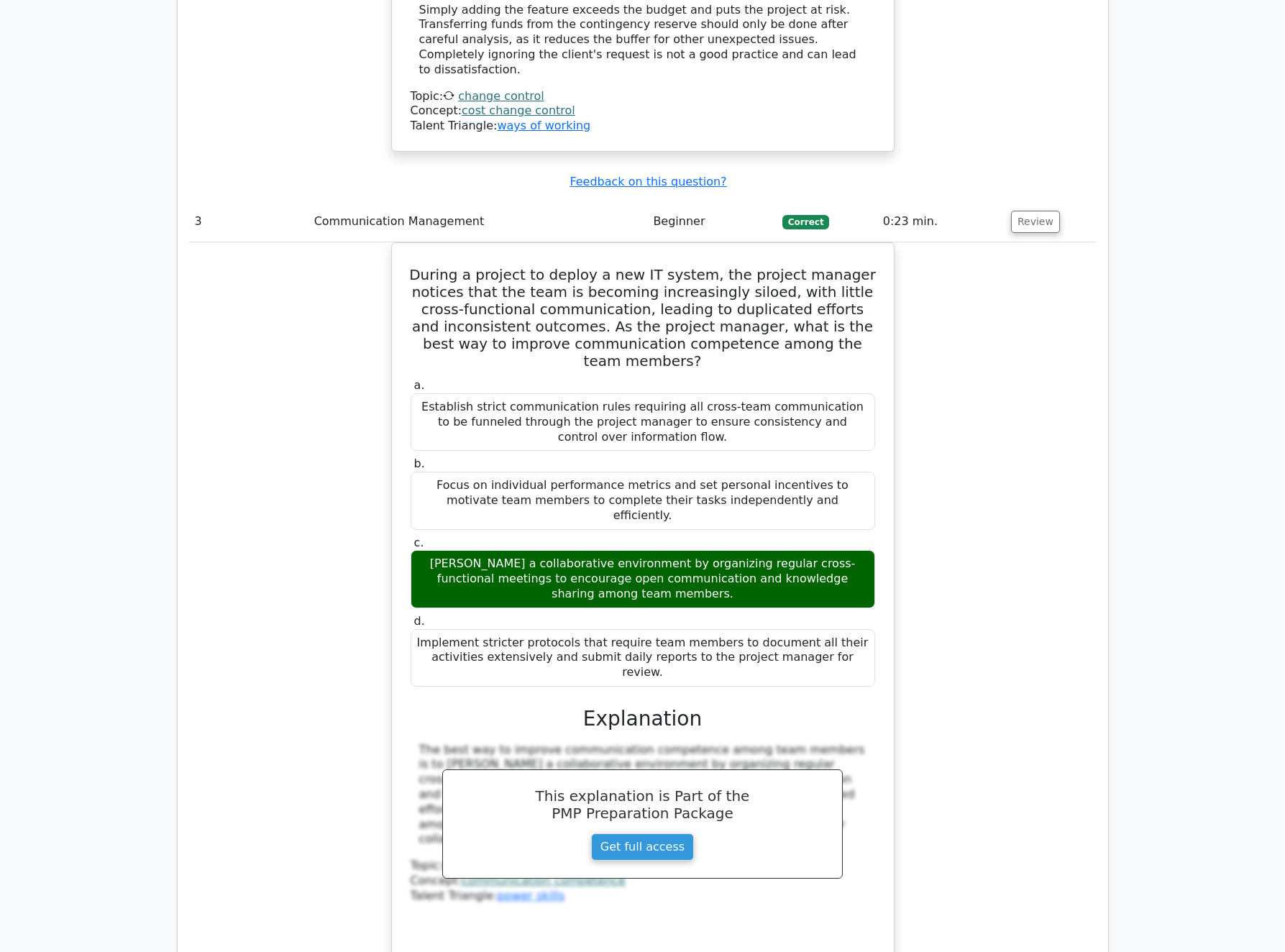
scroll to position [2870, 0]
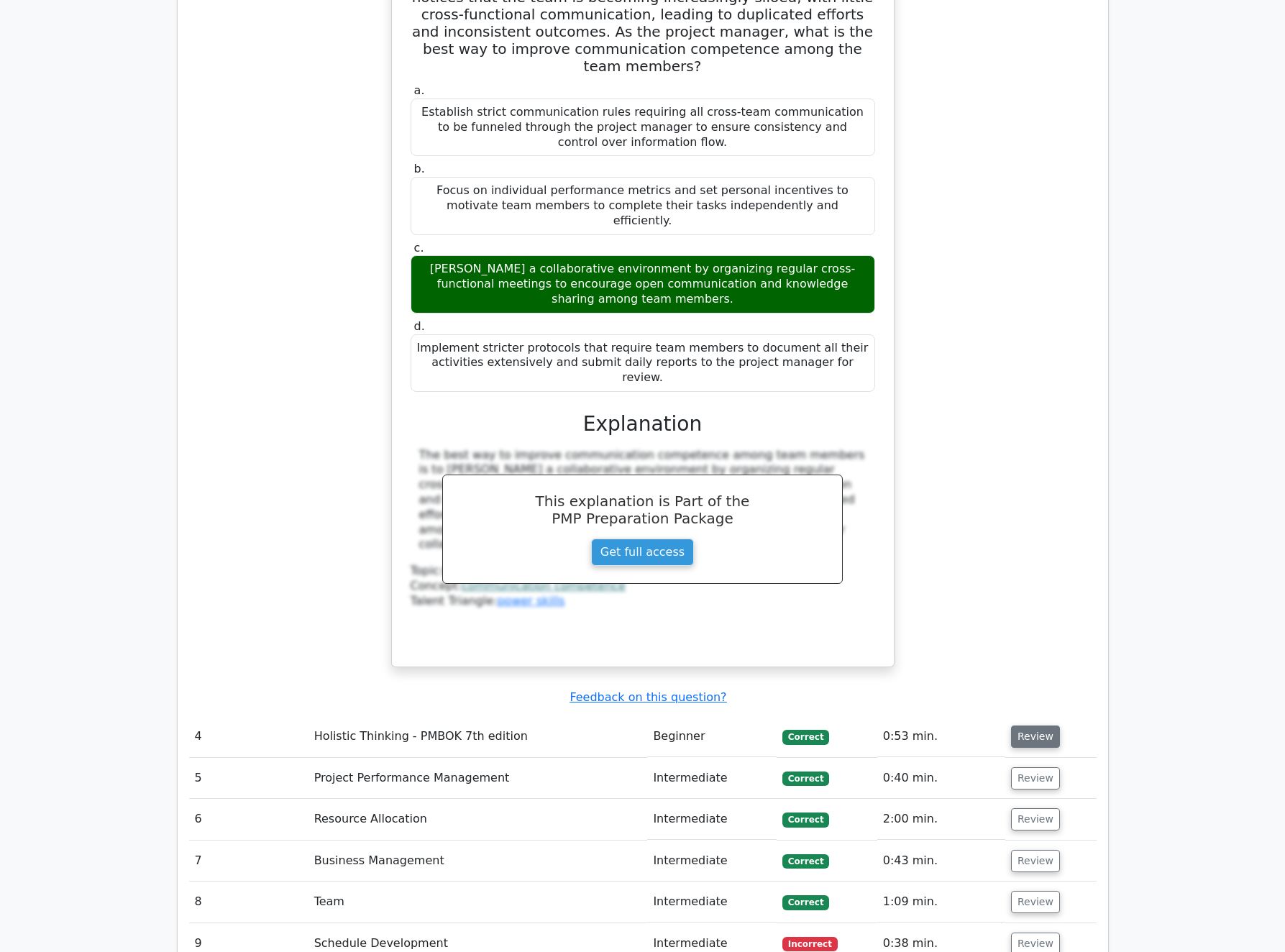
click at [1020, 725] on button "Review" at bounding box center [1035, 736] width 49 height 23
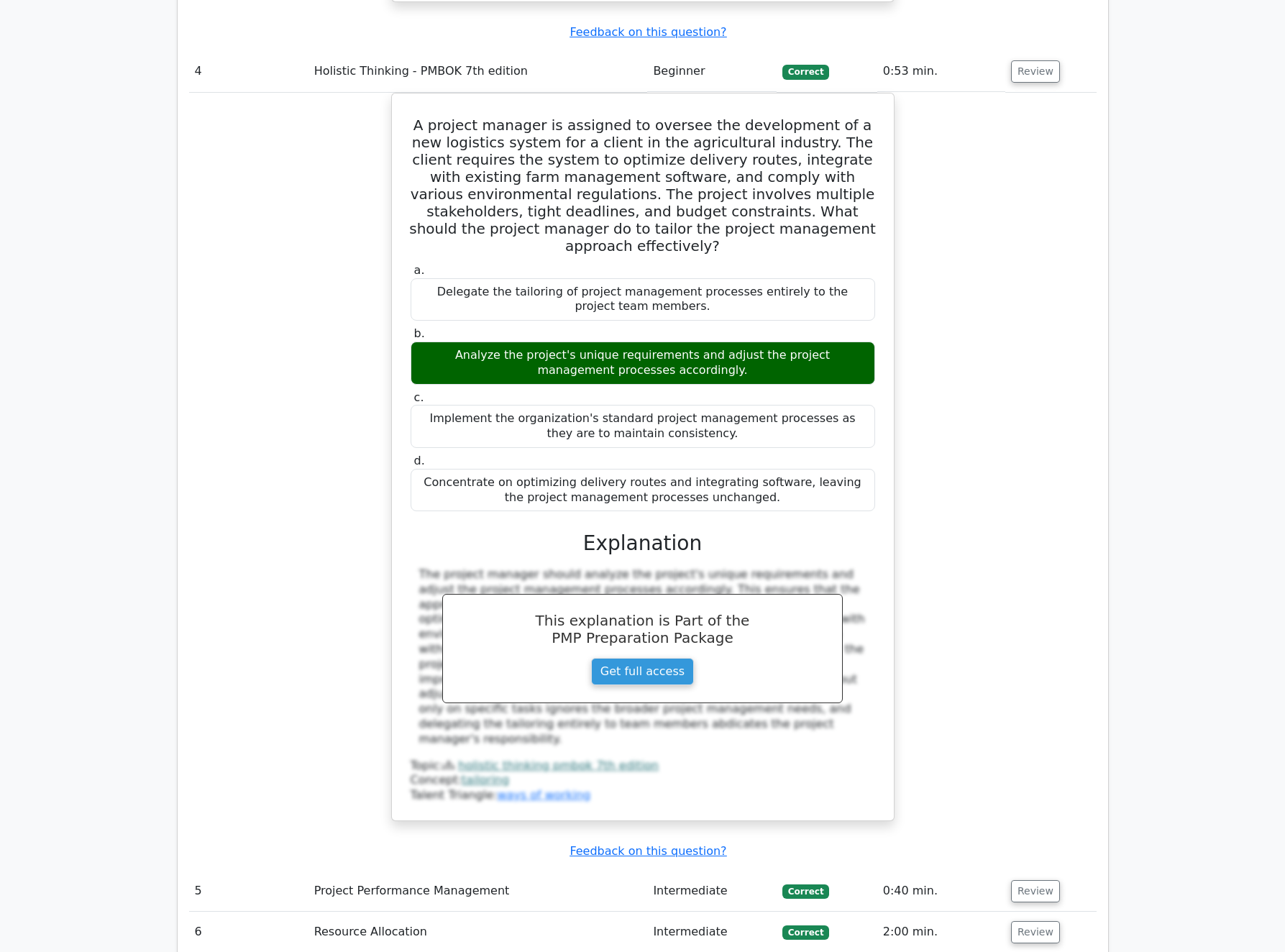
scroll to position [3685, 0]
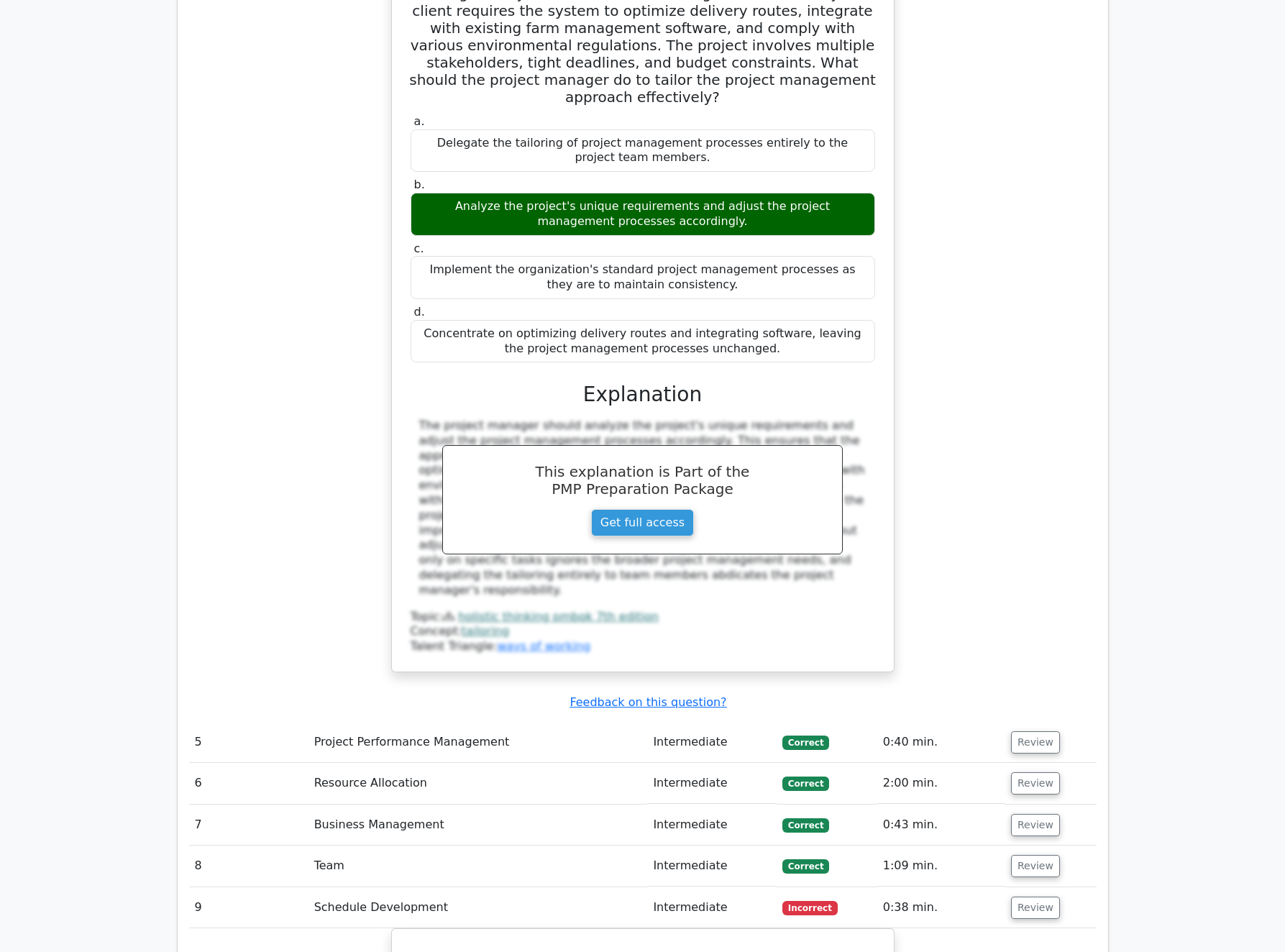
click at [1029, 722] on td "Review" at bounding box center [1051, 742] width 92 height 41
click at [1028, 732] on button "Review" at bounding box center [1035, 743] width 49 height 23
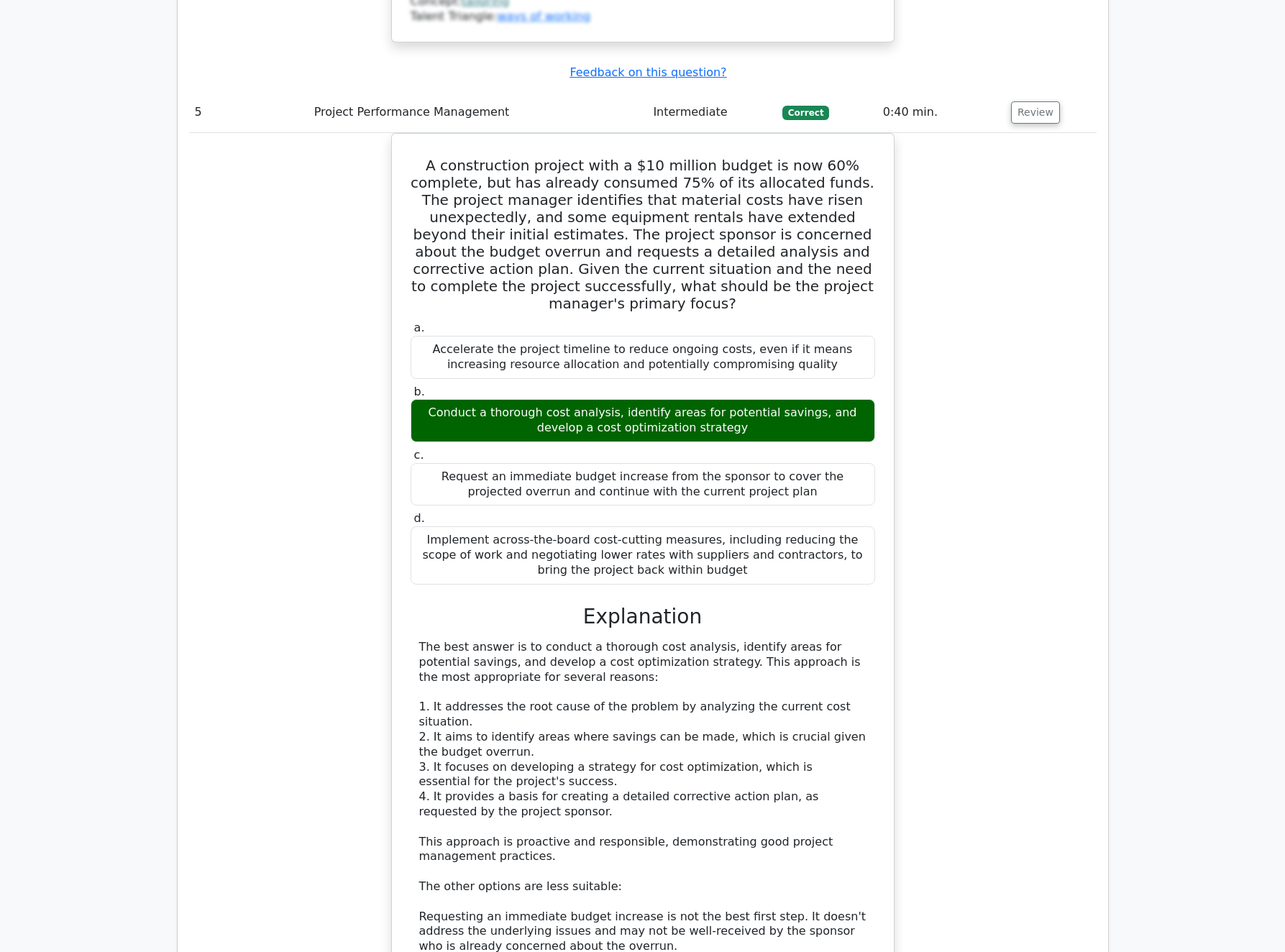
scroll to position [4792, 0]
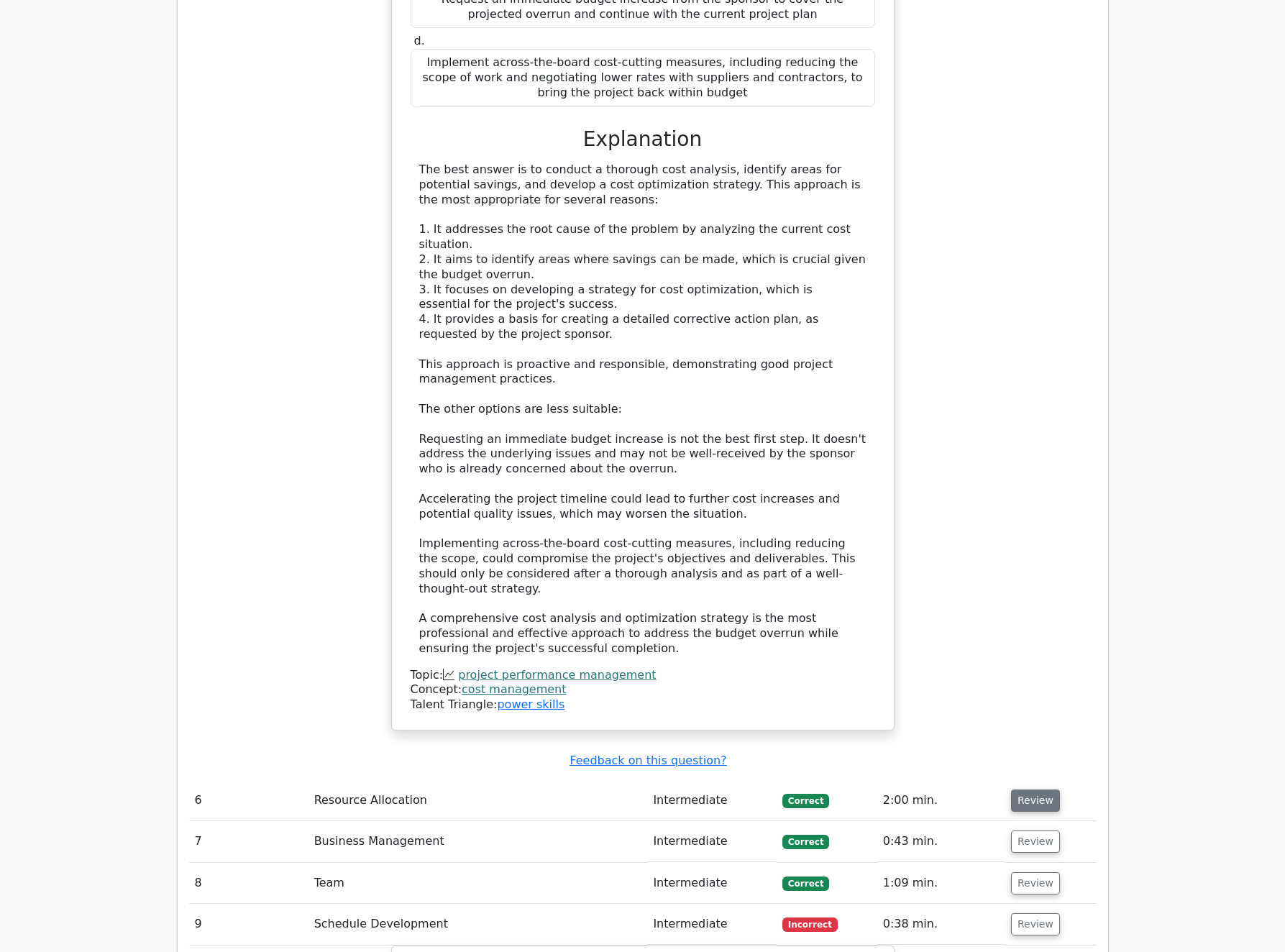
click at [1018, 789] on button "Review" at bounding box center [1035, 801] width 49 height 23
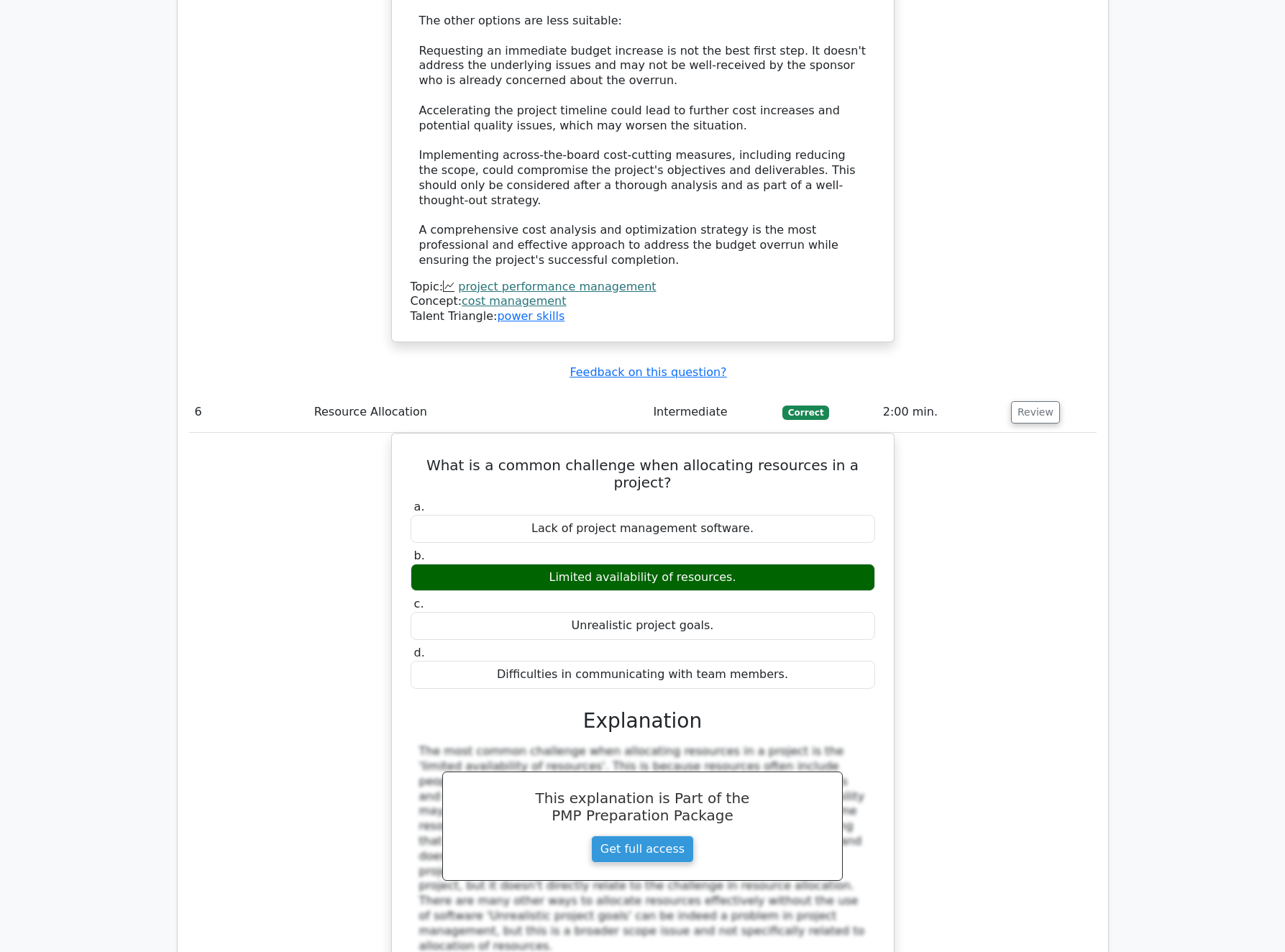
scroll to position [5528, 0]
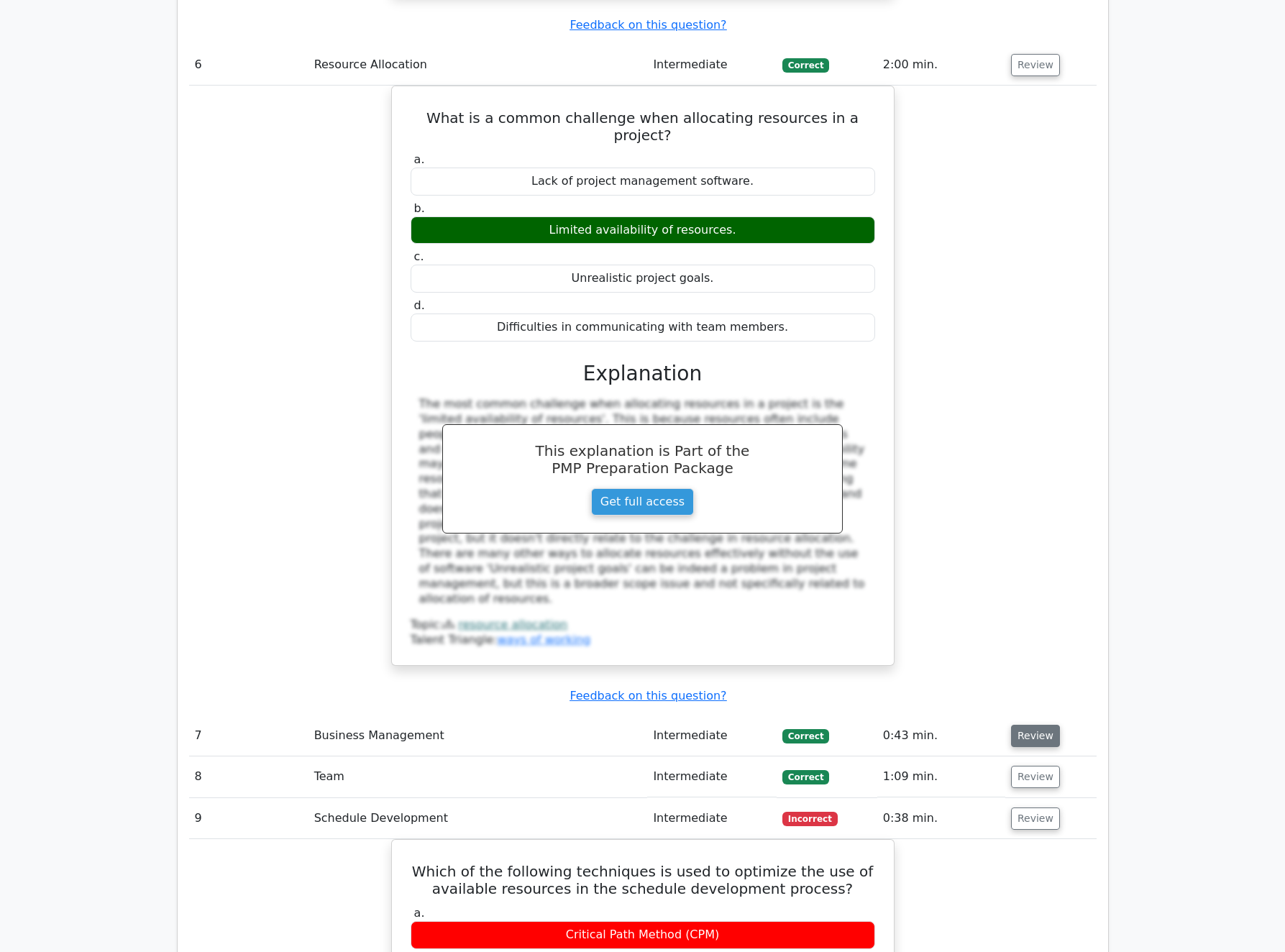
click at [1035, 725] on button "Review" at bounding box center [1035, 736] width 49 height 23
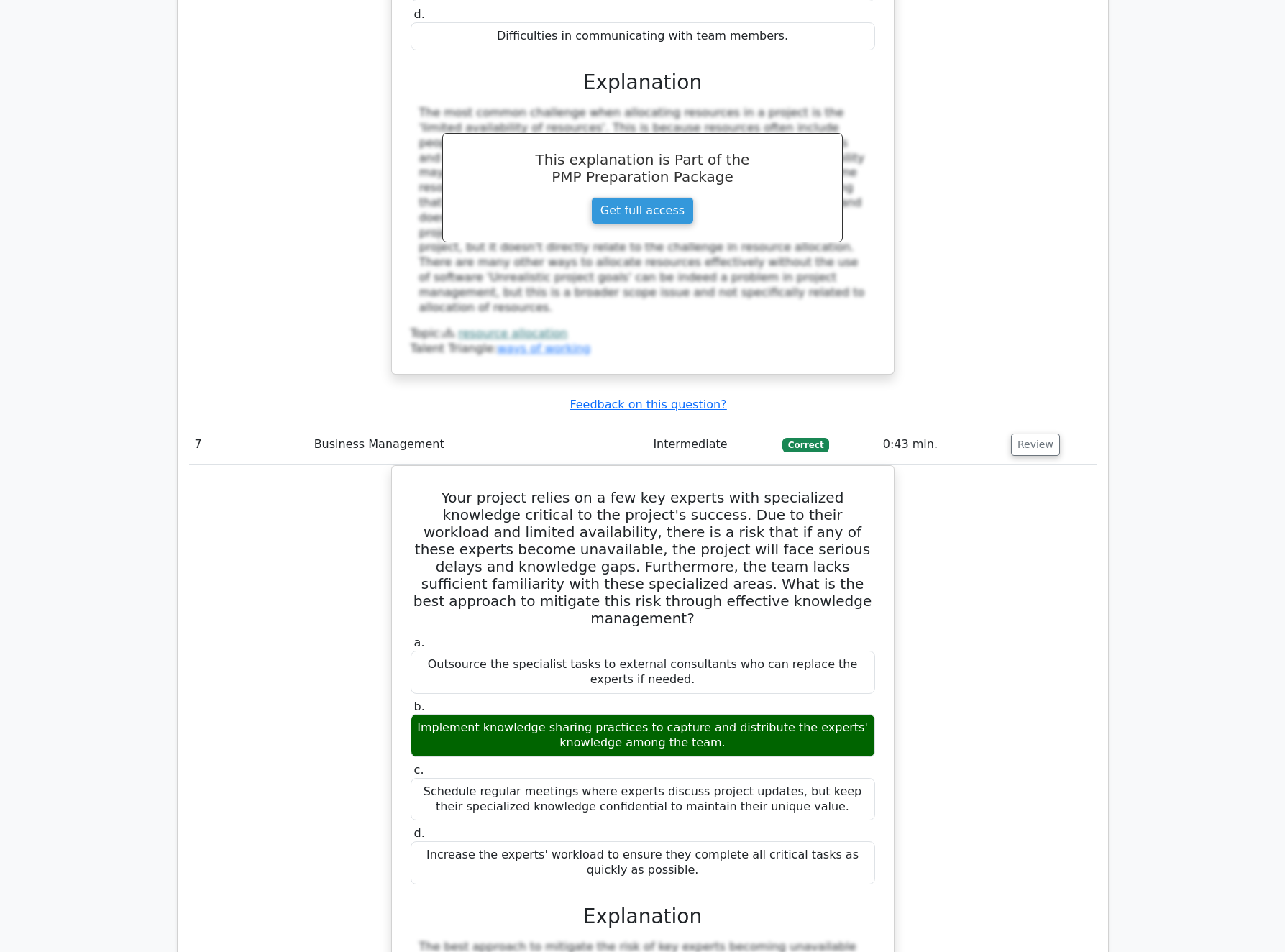
scroll to position [6169, 0]
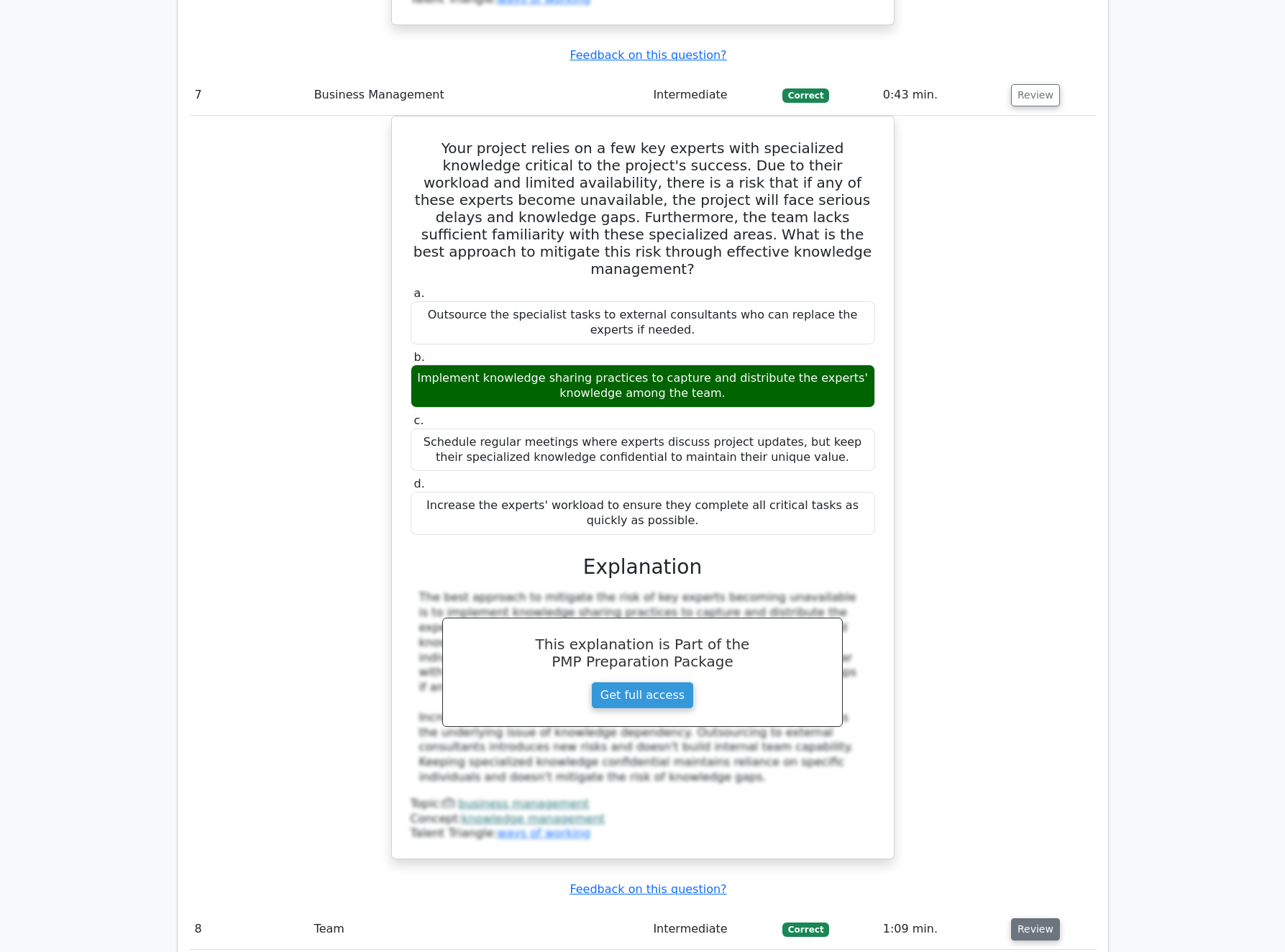
click at [1028, 918] on button "Review" at bounding box center [1035, 929] width 49 height 23
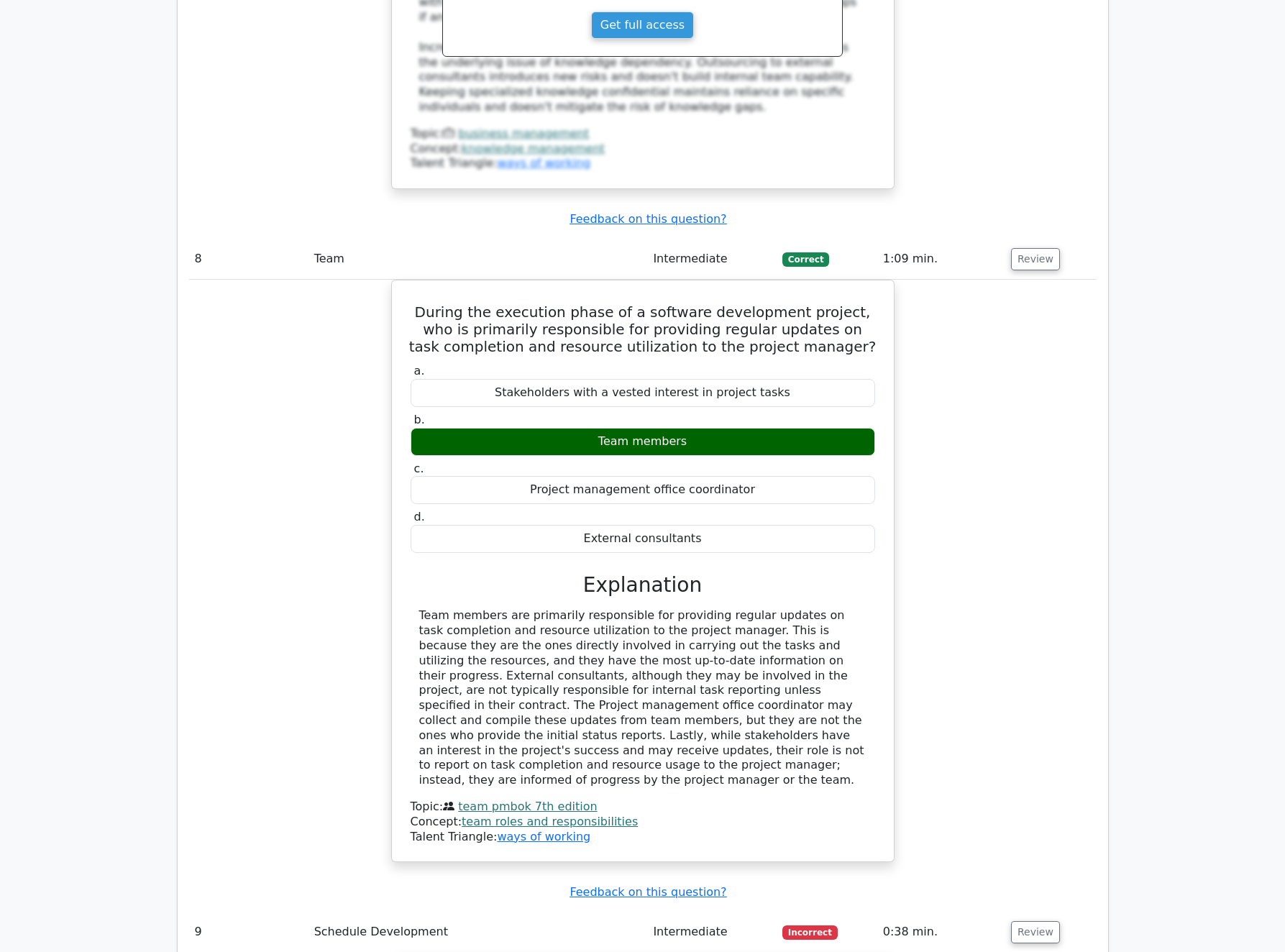
scroll to position [7535, 0]
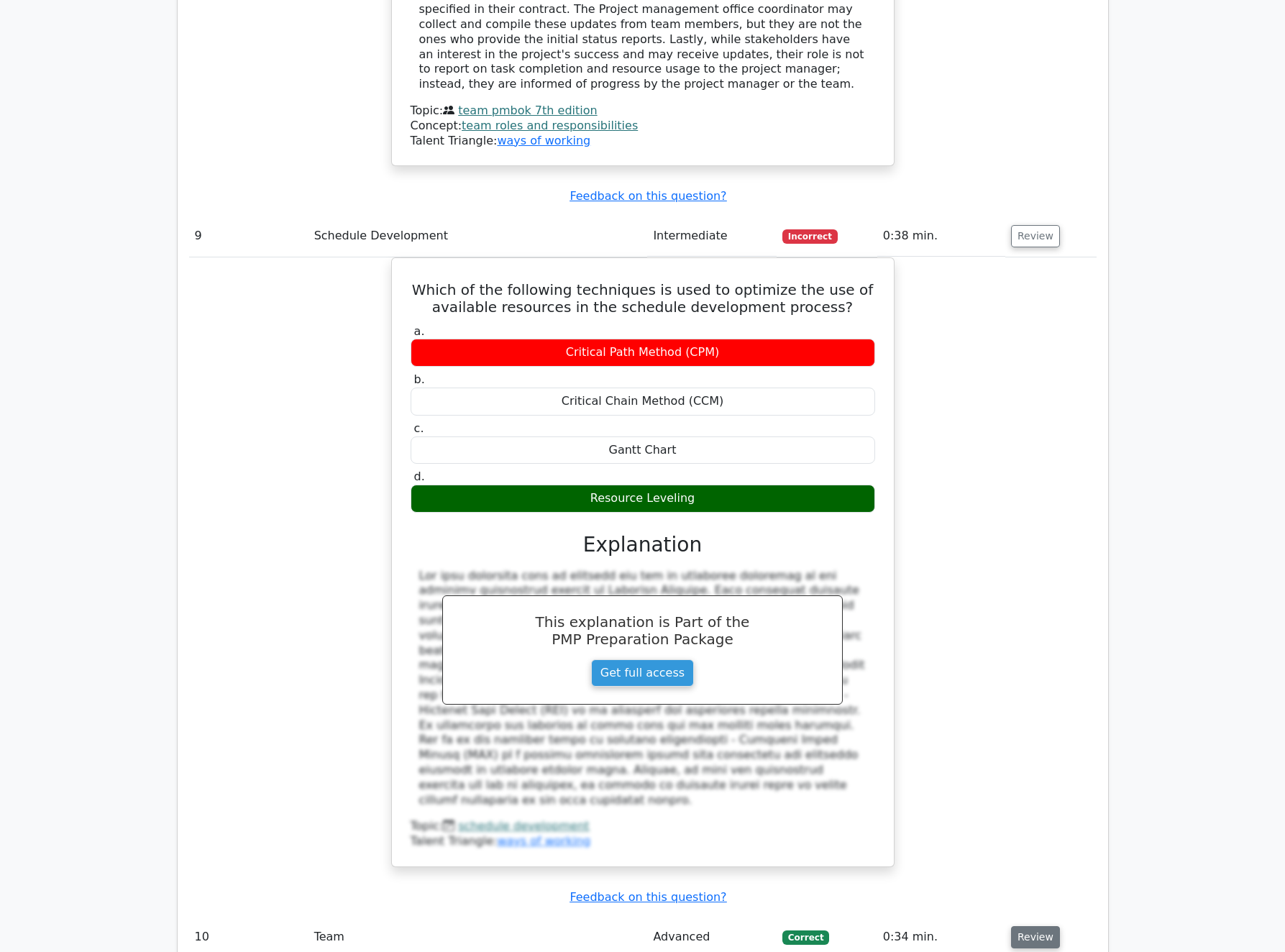
click at [1029, 926] on button "Review" at bounding box center [1035, 938] width 49 height 23
